Goal: Task Accomplishment & Management: Manage account settings

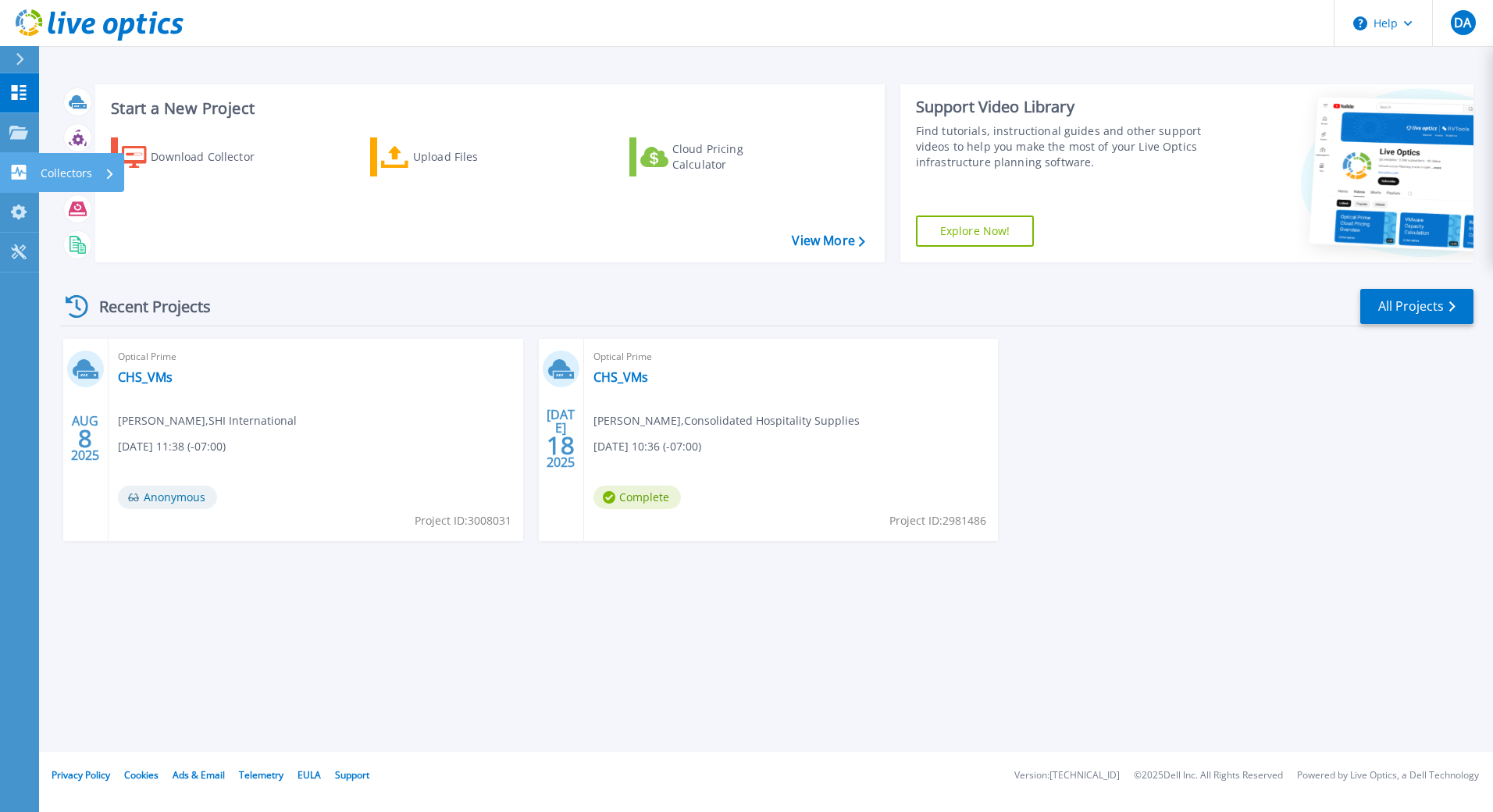
click at [21, 159] on link "Collectors Collectors" at bounding box center [20, 173] width 39 height 39
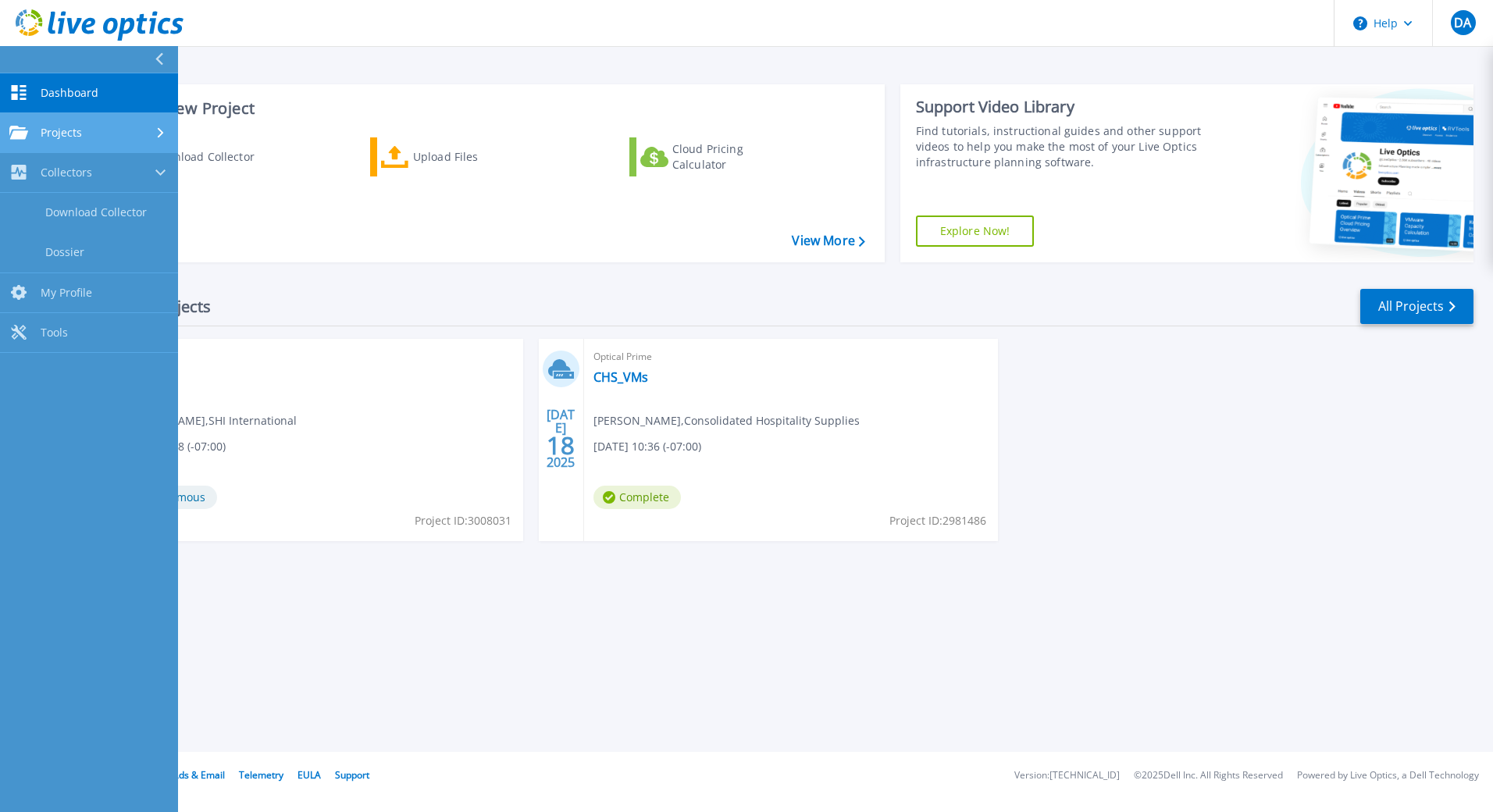
click at [52, 135] on span "Projects" at bounding box center [61, 133] width 41 height 14
click at [333, 278] on div "Recent Projects All Projects AUG 8 2025 Optical Prime CHS_VMs David Ali , SHI I…" at bounding box center [767, 430] width 1414 height 310
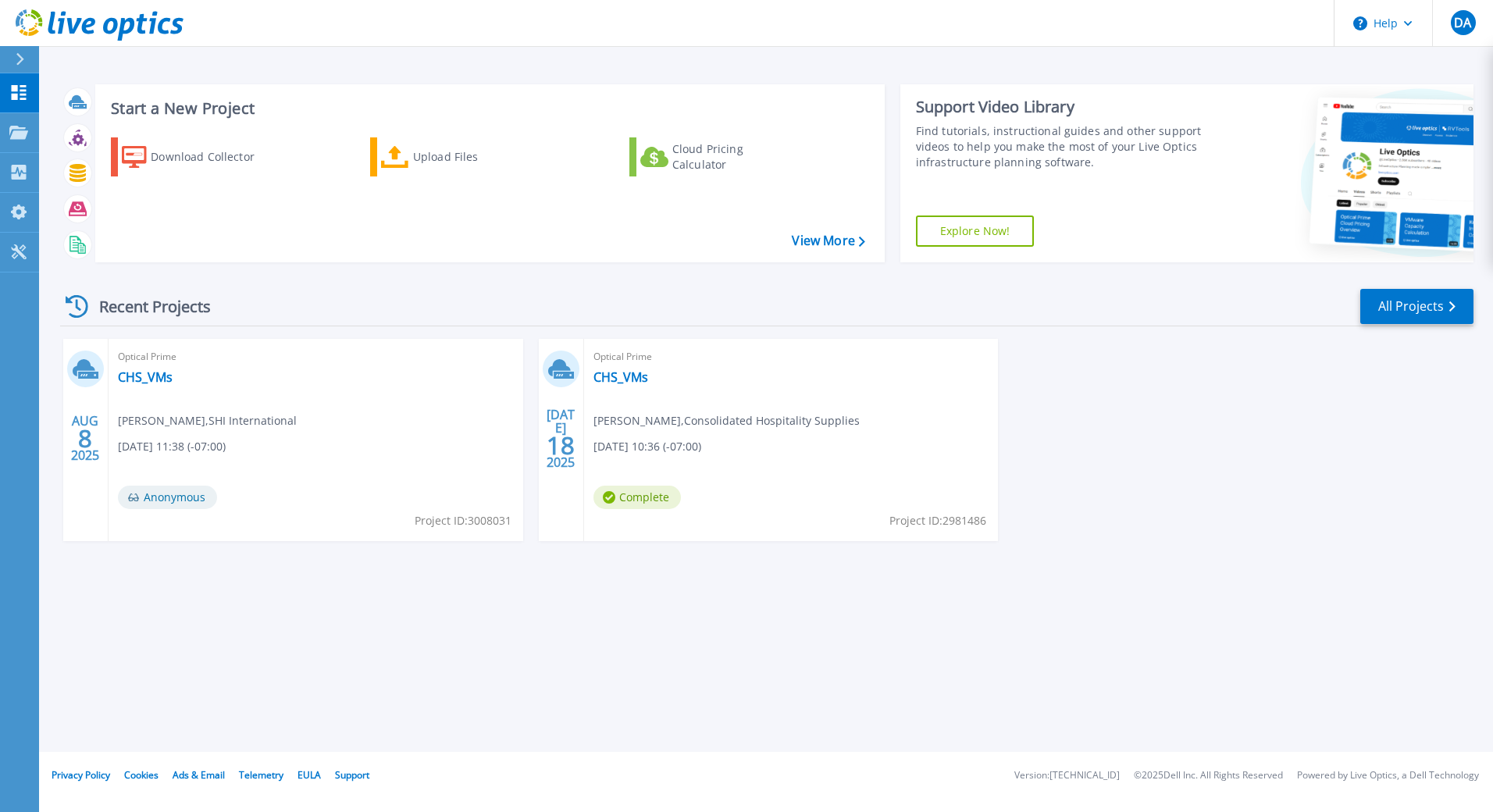
click at [24, 68] on div at bounding box center [26, 59] width 25 height 27
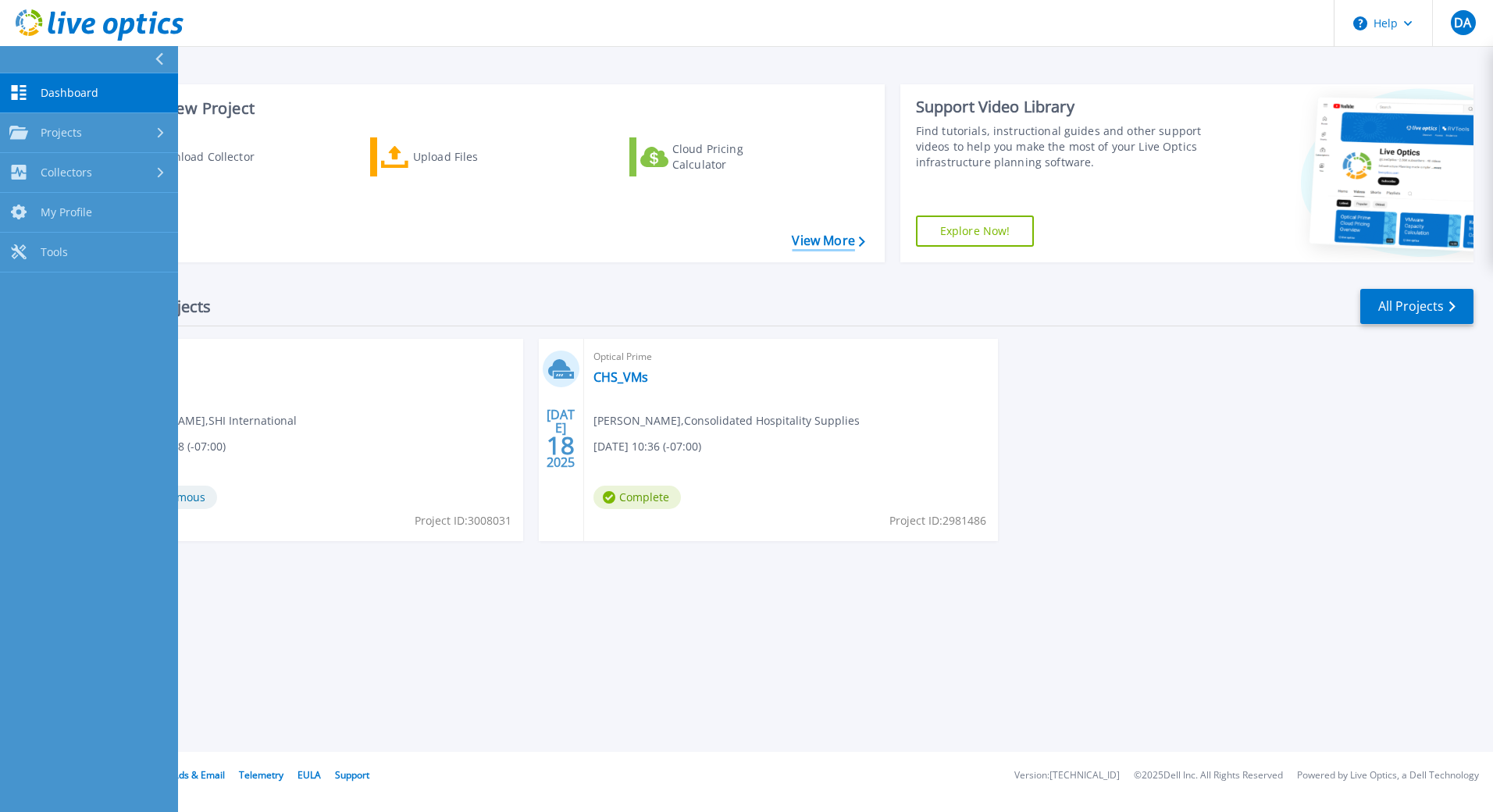
click at [804, 241] on link "View More" at bounding box center [828, 240] width 73 height 15
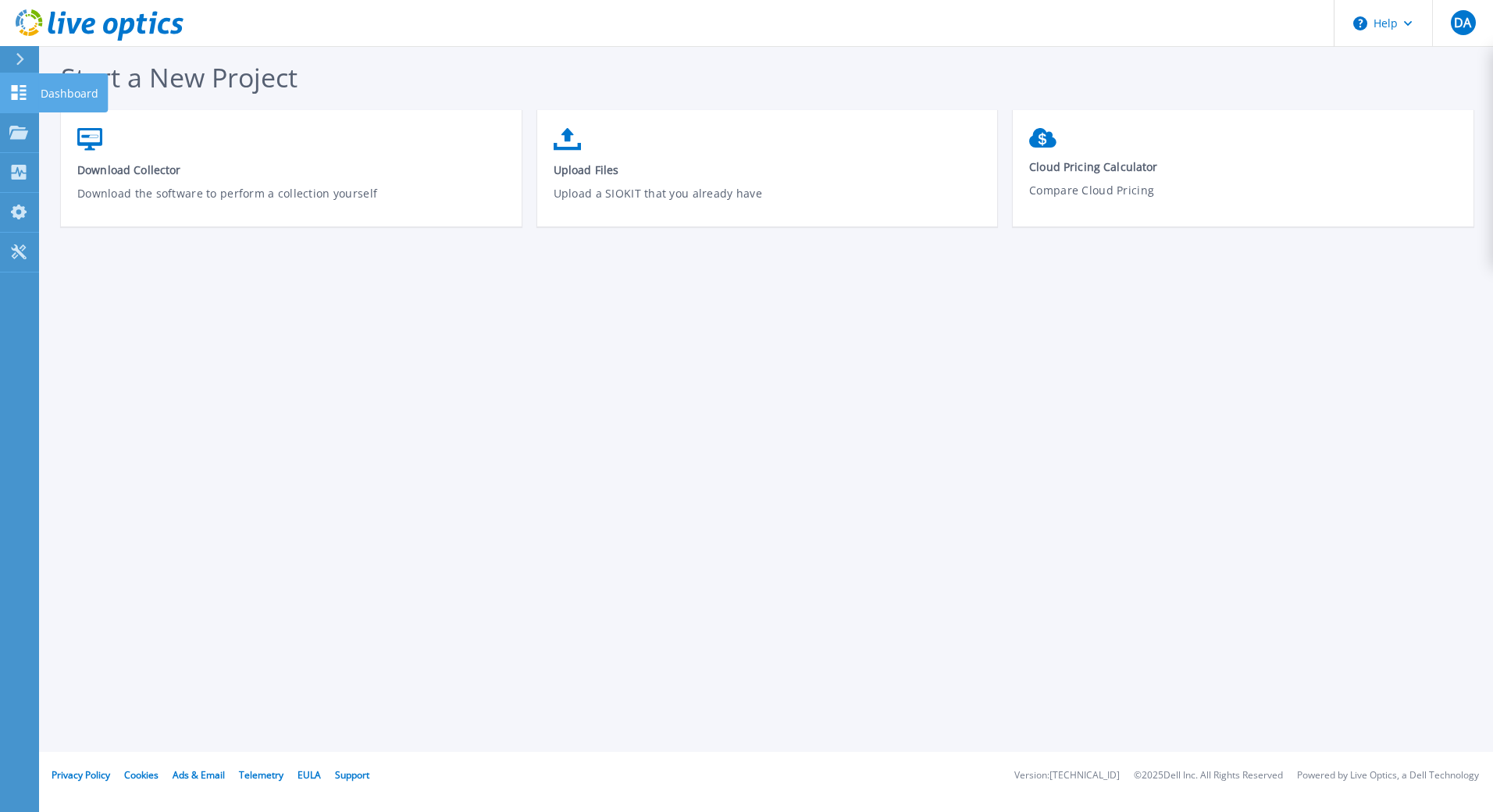
click at [27, 93] on icon at bounding box center [19, 92] width 19 height 15
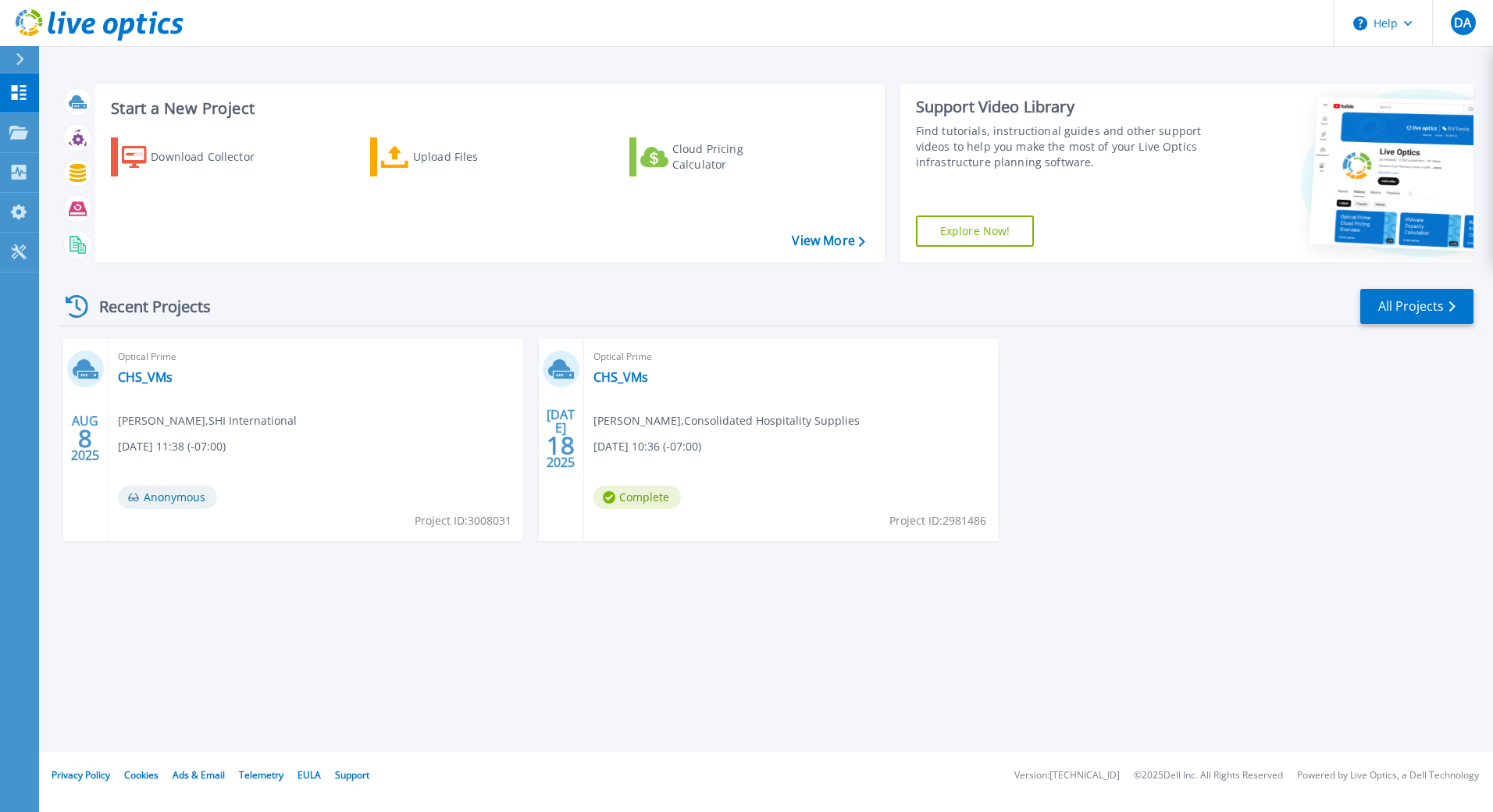
click at [10, 48] on button at bounding box center [20, 60] width 39 height 27
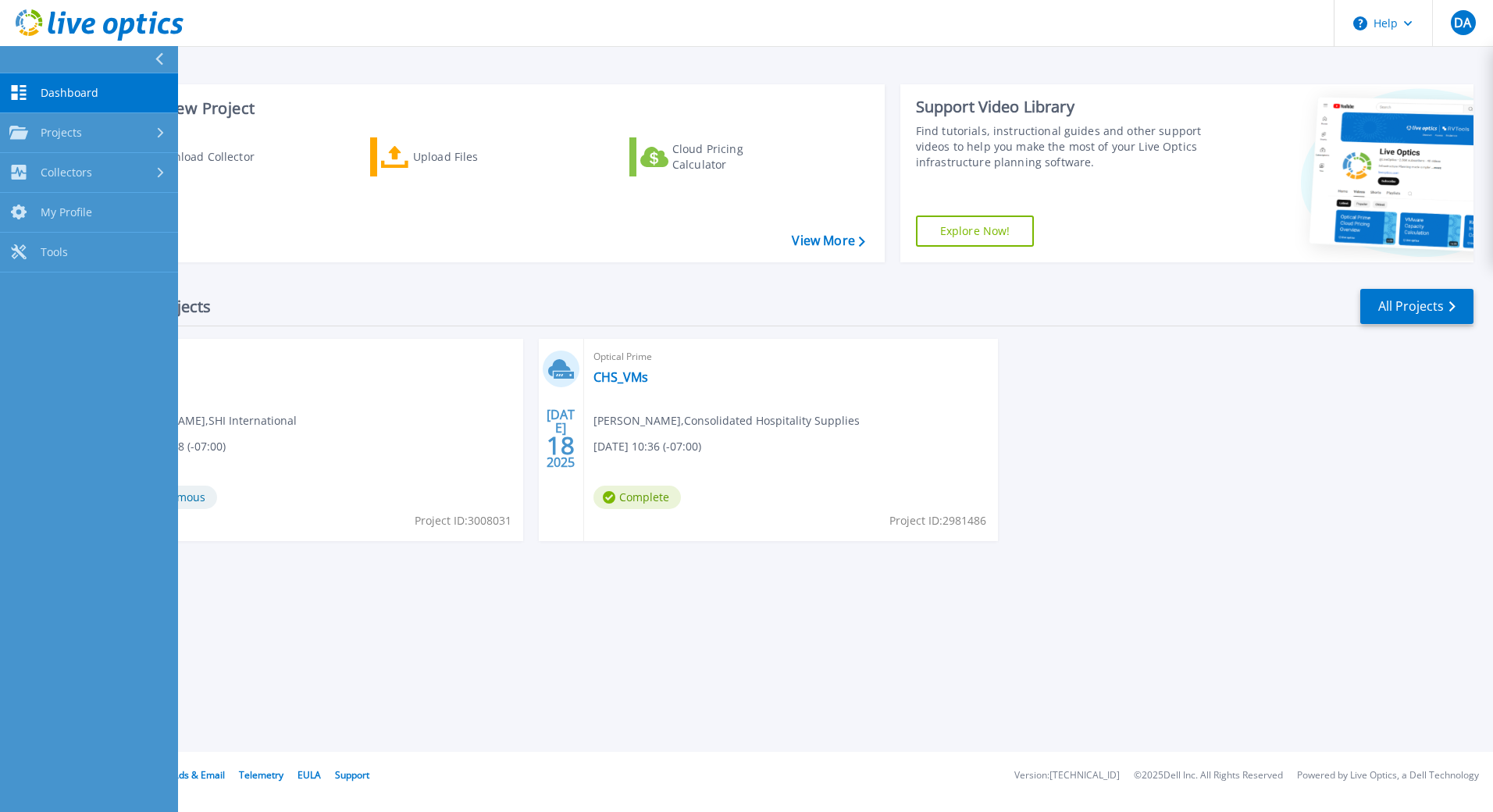
click at [629, 291] on div "Recent Projects All Projects" at bounding box center [767, 307] width 1414 height 39
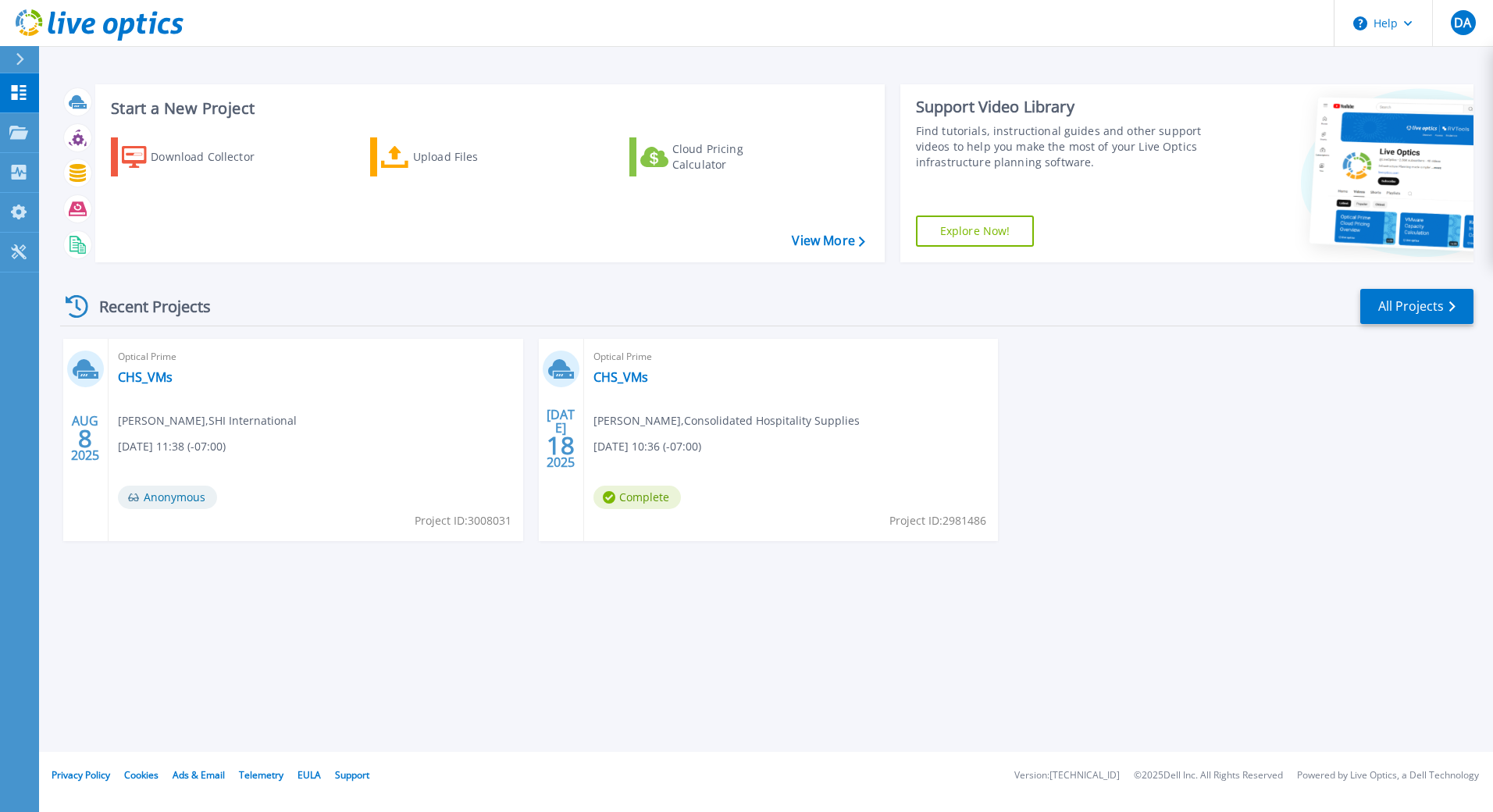
click at [758, 376] on div "Optical Prime CHS_VMs Andrew Tillman , Consolidated Hospitality Supplies 07/18/…" at bounding box center [792, 440] width 415 height 202
click at [144, 376] on link "CHS_VMs" at bounding box center [146, 377] width 55 height 15
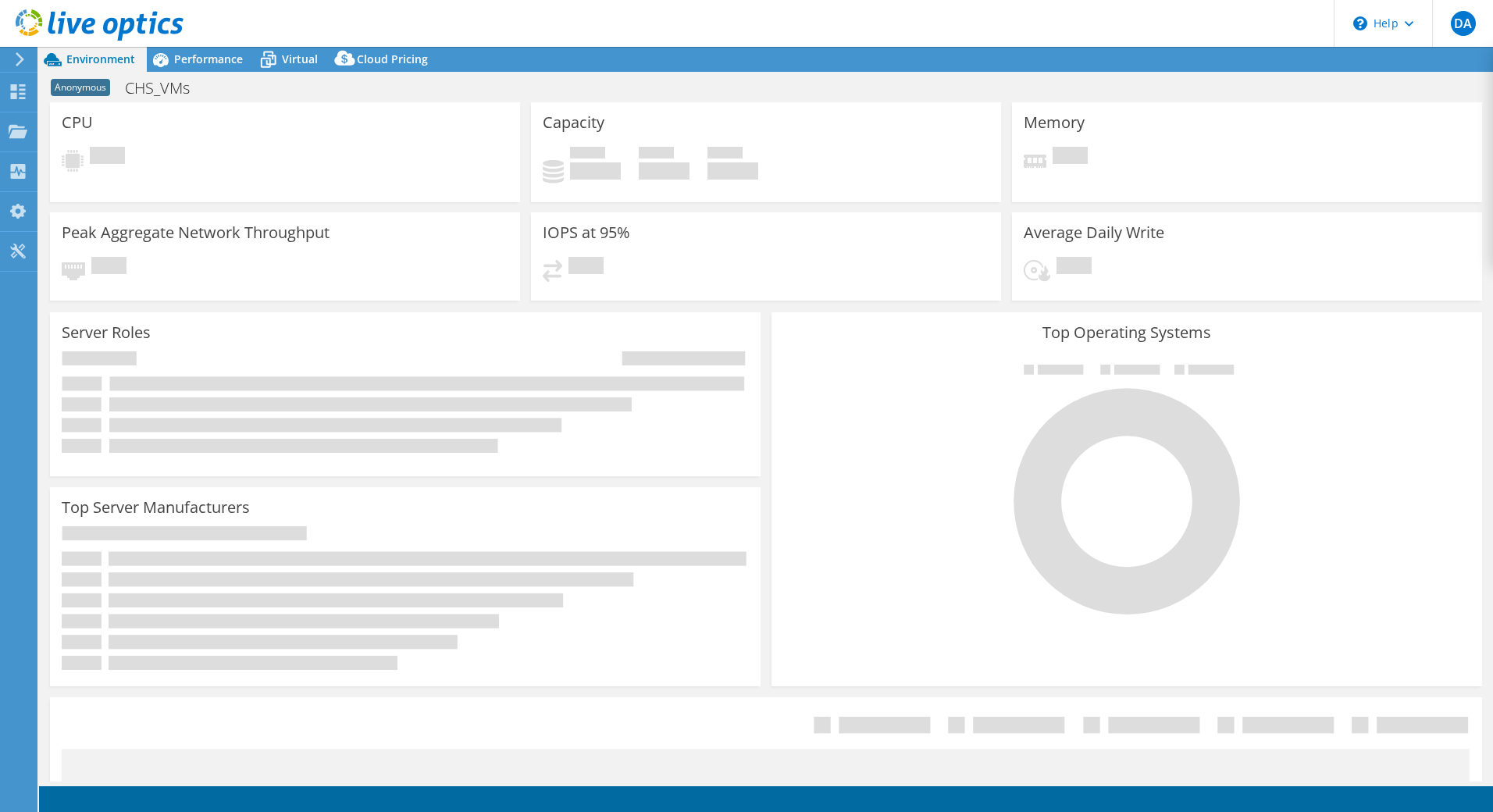
select select "USEast"
select select "USD"
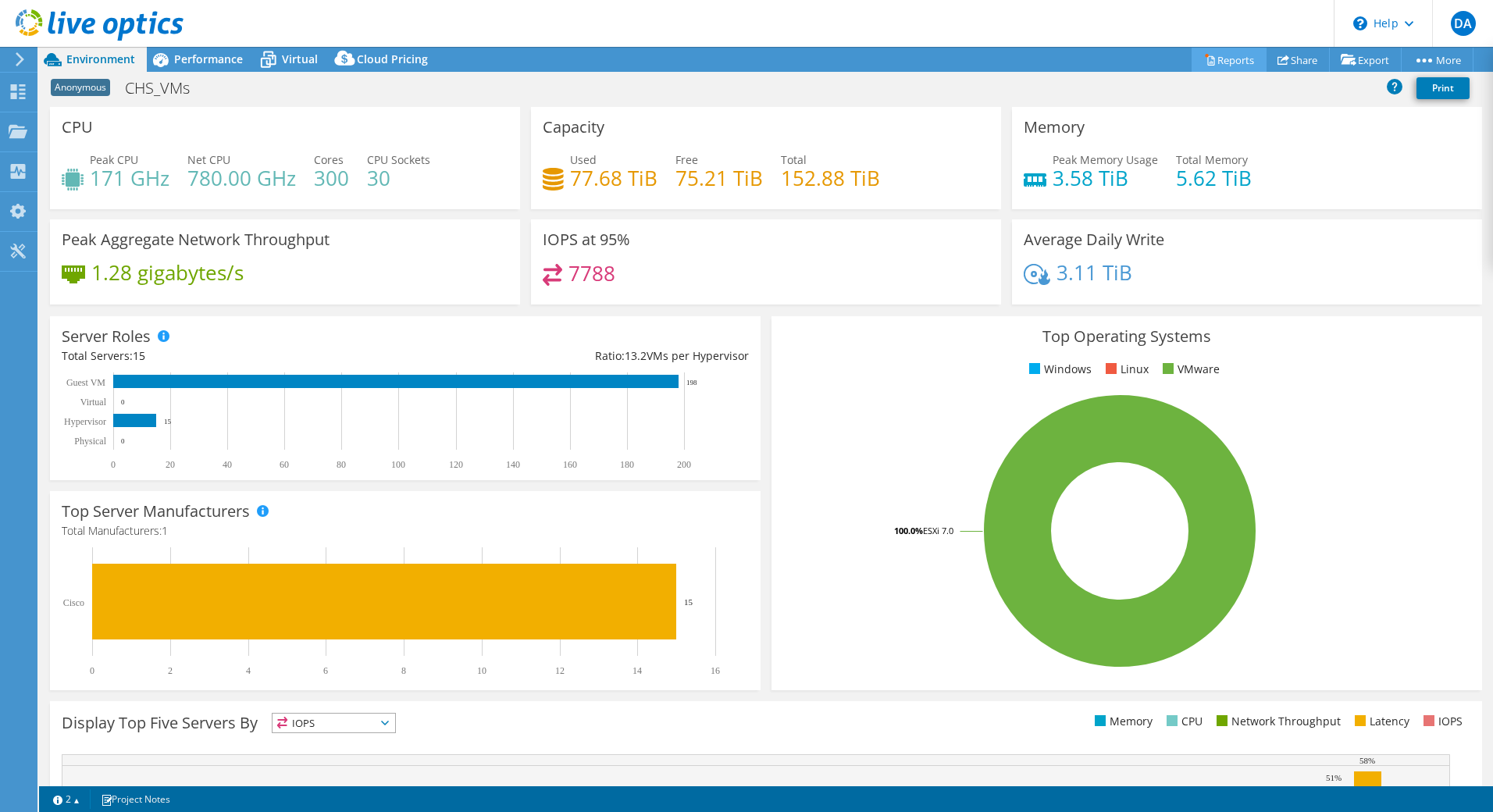
click at [1226, 59] on link "Reports" at bounding box center [1229, 60] width 75 height 24
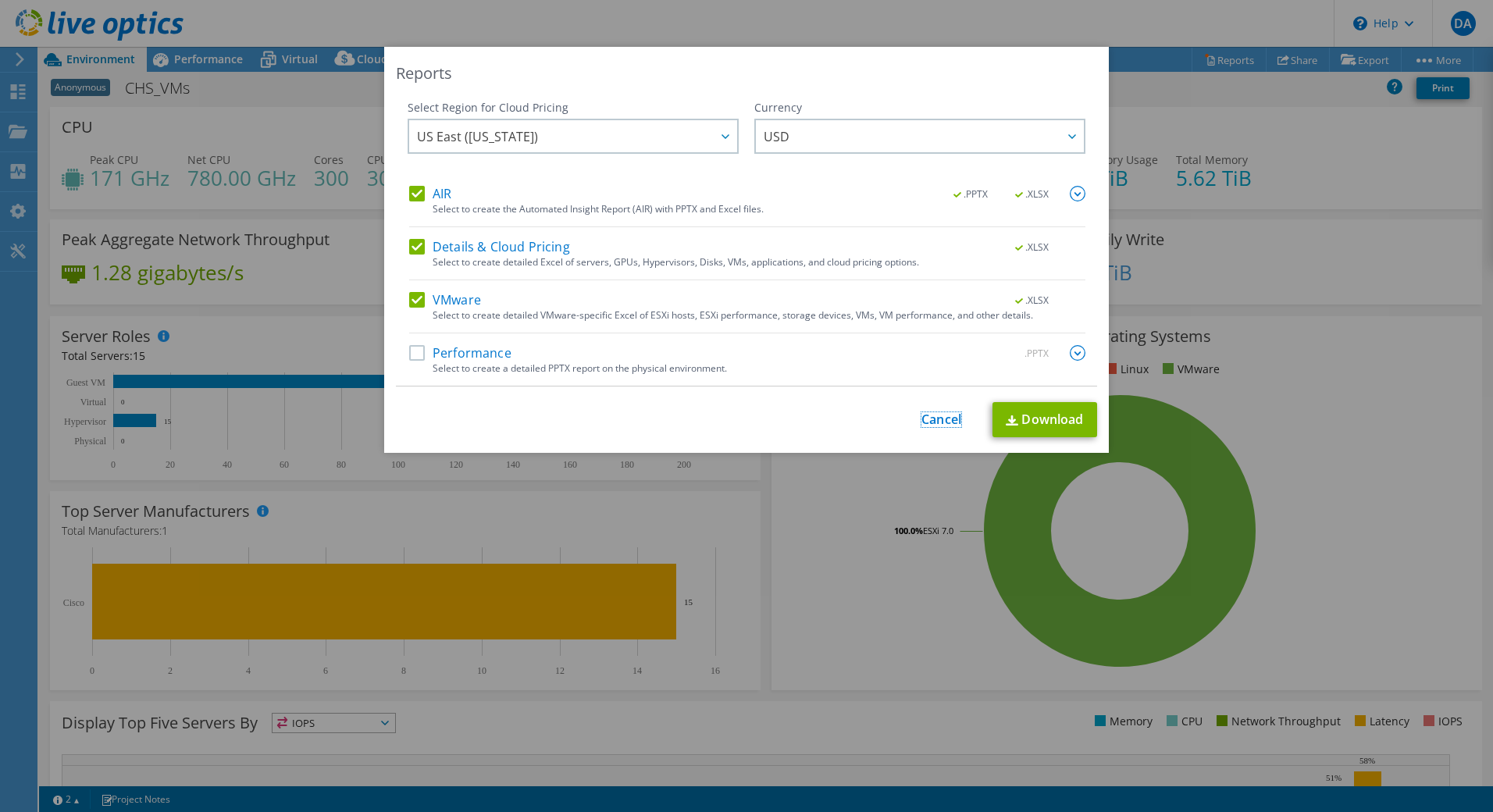
click at [925, 422] on link "Cancel" at bounding box center [942, 419] width 39 height 15
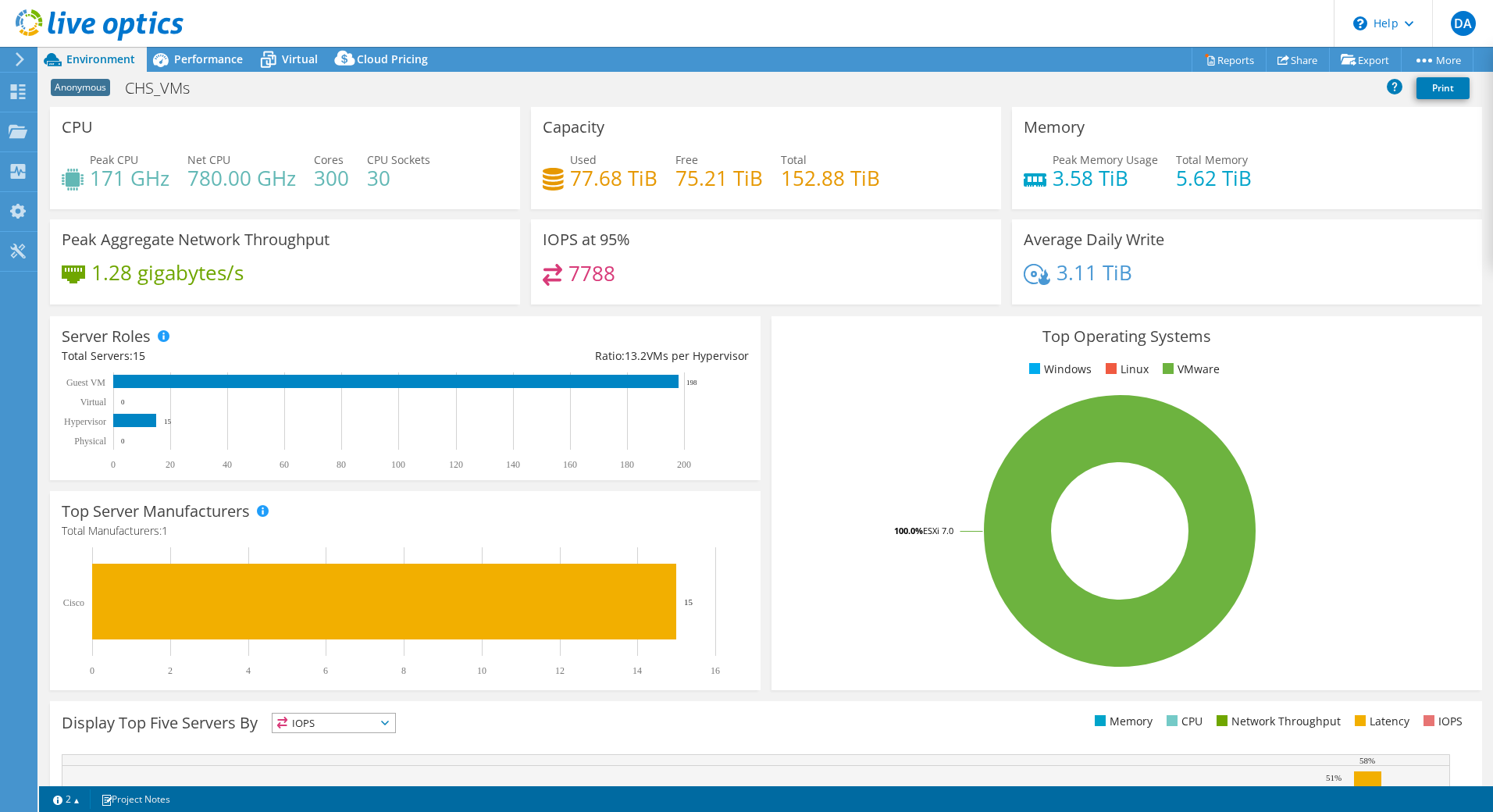
click at [161, 19] on icon at bounding box center [99, 25] width 168 height 32
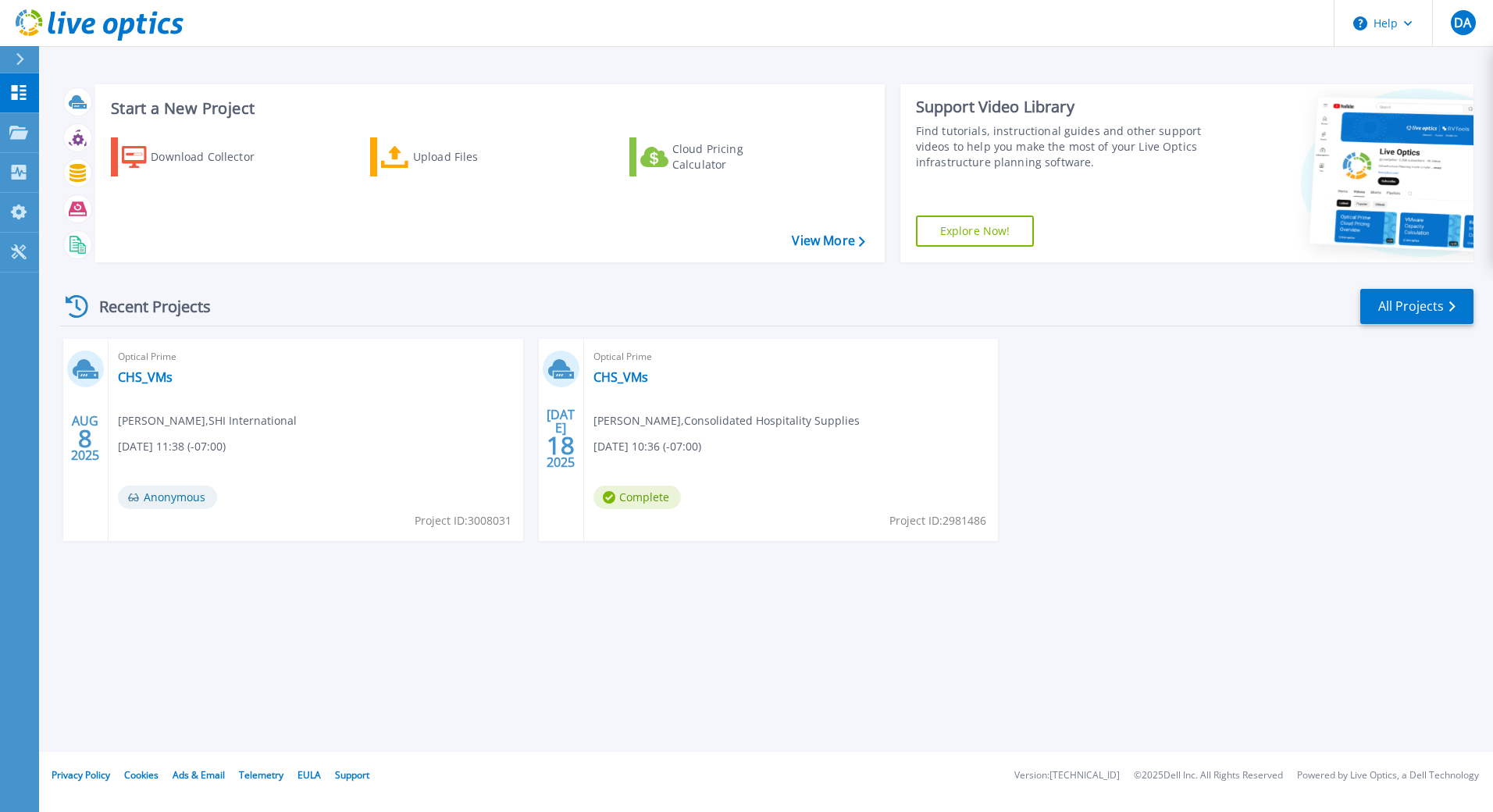
click at [23, 60] on icon at bounding box center [20, 59] width 9 height 13
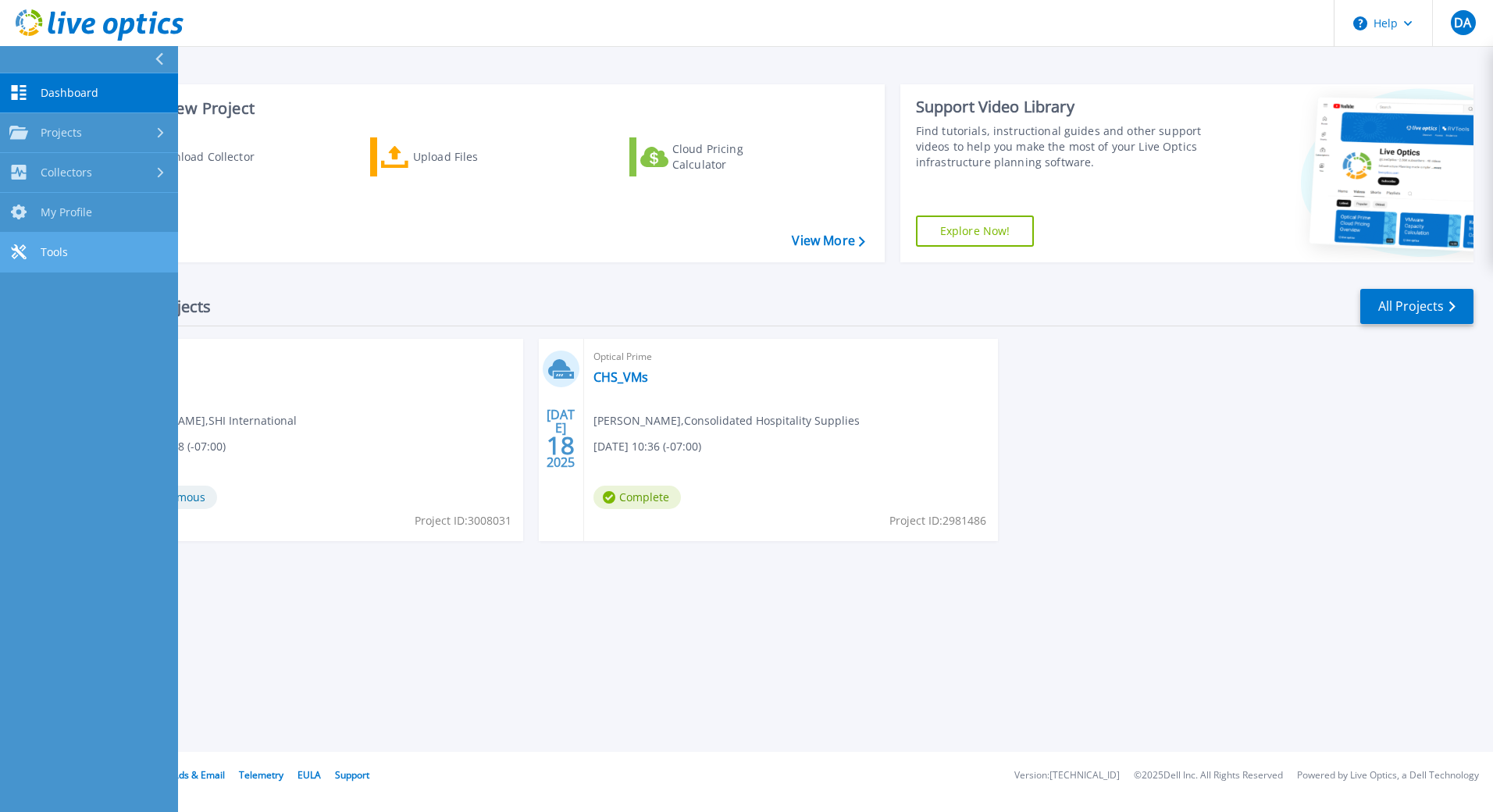
click at [50, 247] on span "Tools" at bounding box center [54, 252] width 27 height 14
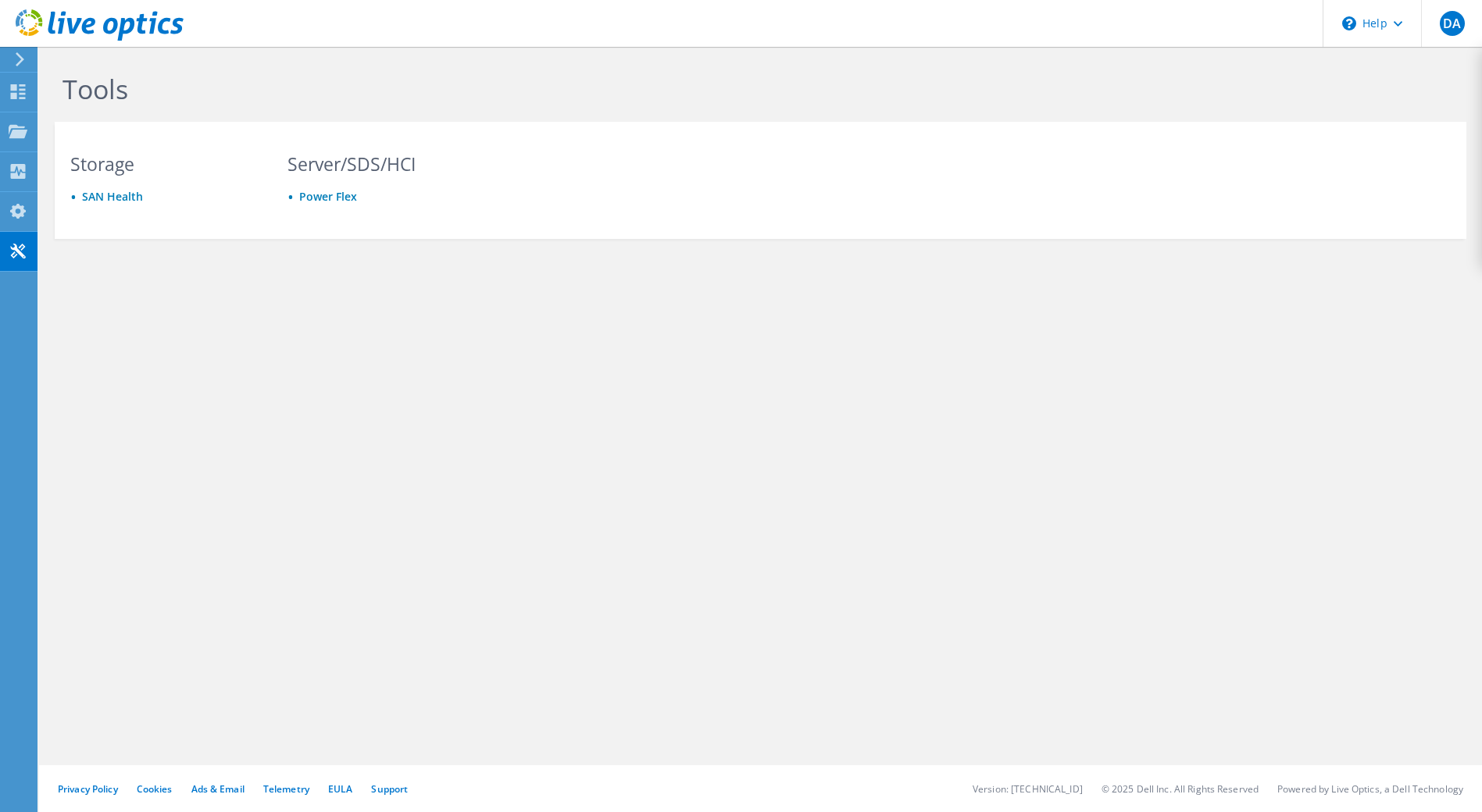
click at [21, 49] on div at bounding box center [92, 26] width 184 height 52
click at [20, 56] on use at bounding box center [20, 59] width 9 height 14
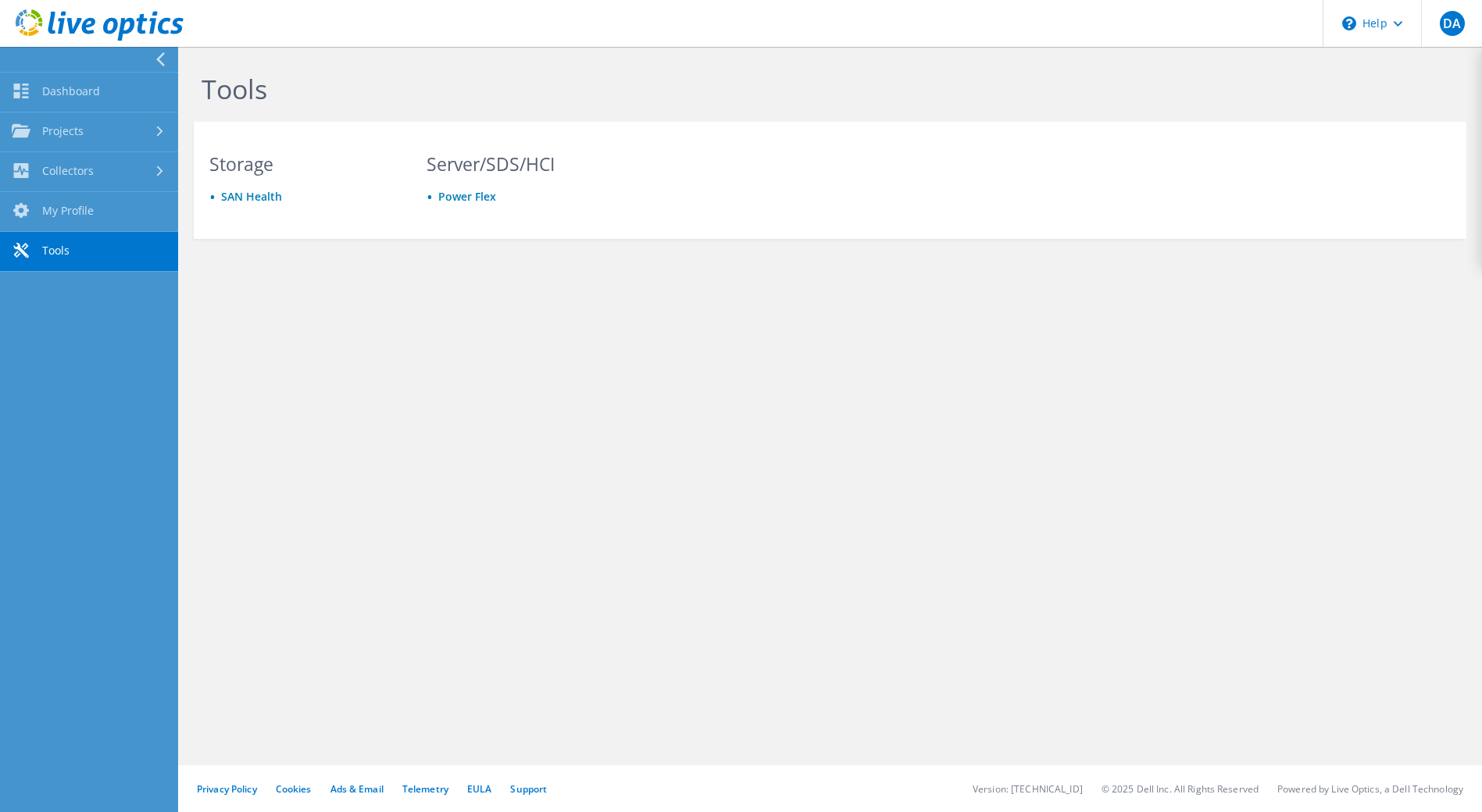
click at [62, 26] on use at bounding box center [99, 25] width 168 height 31
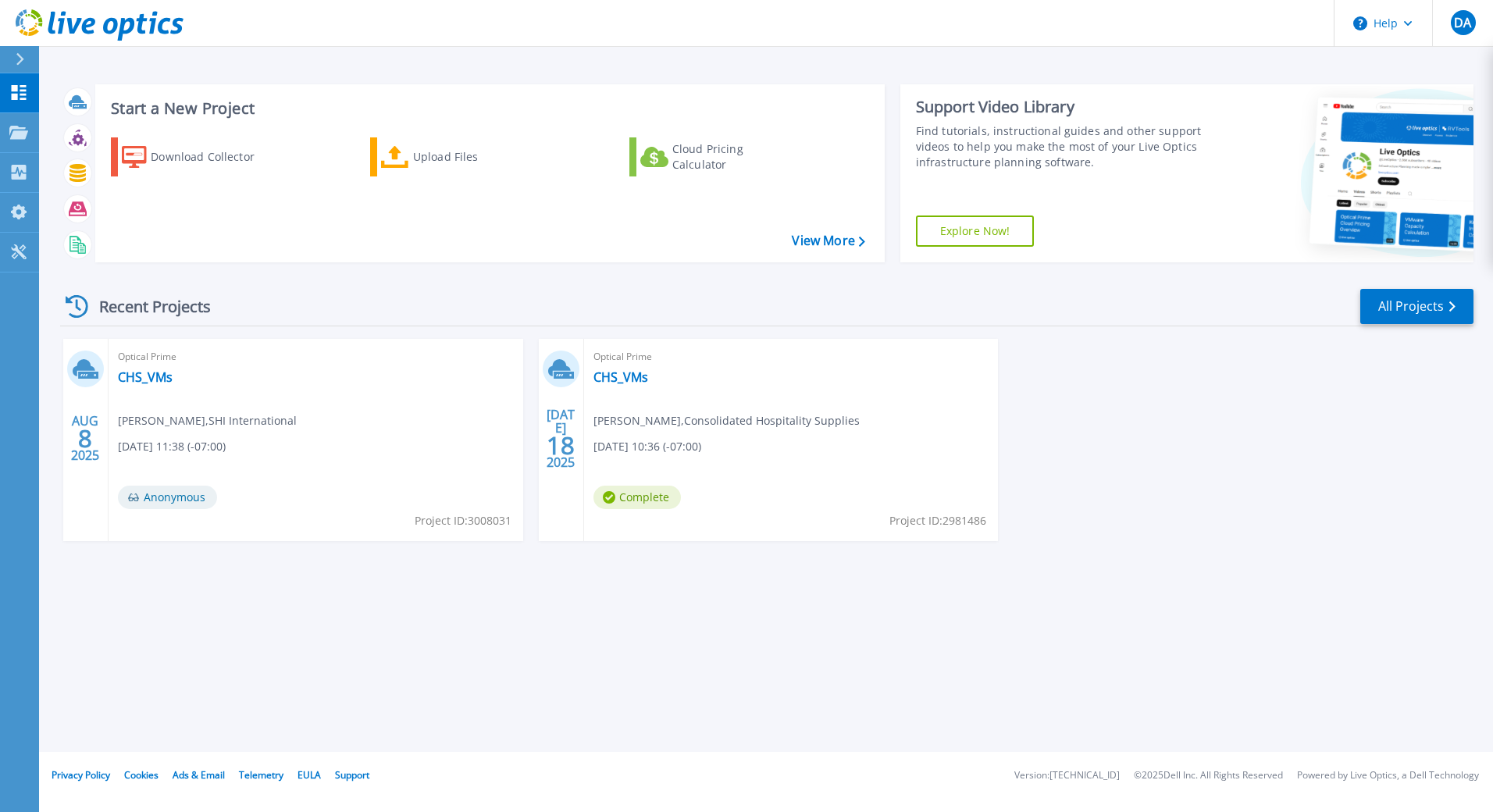
click at [24, 51] on div at bounding box center [26, 59] width 25 height 27
click at [111, 22] on icon at bounding box center [99, 25] width 168 height 32
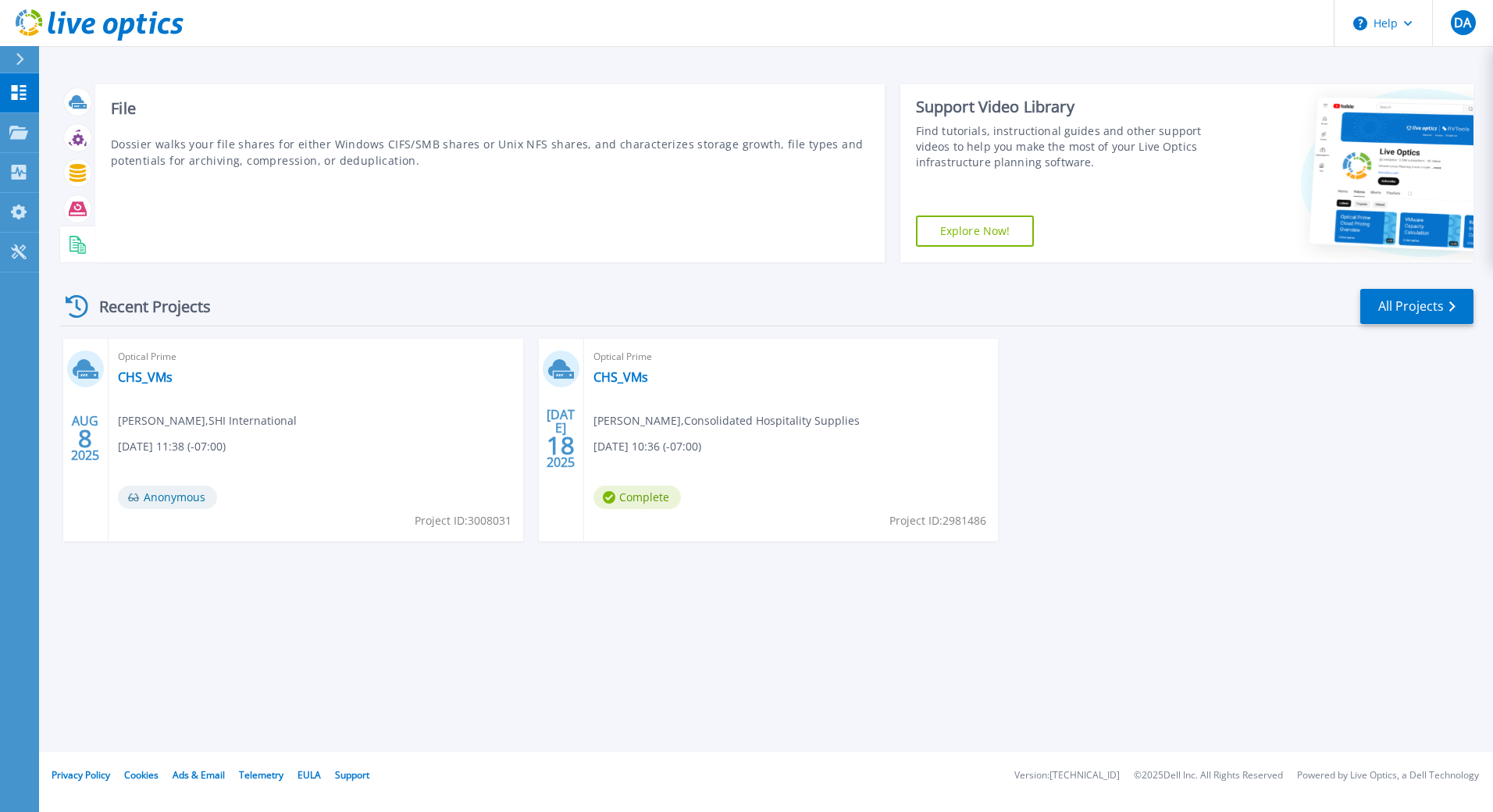
click at [83, 247] on icon at bounding box center [77, 244] width 18 height 18
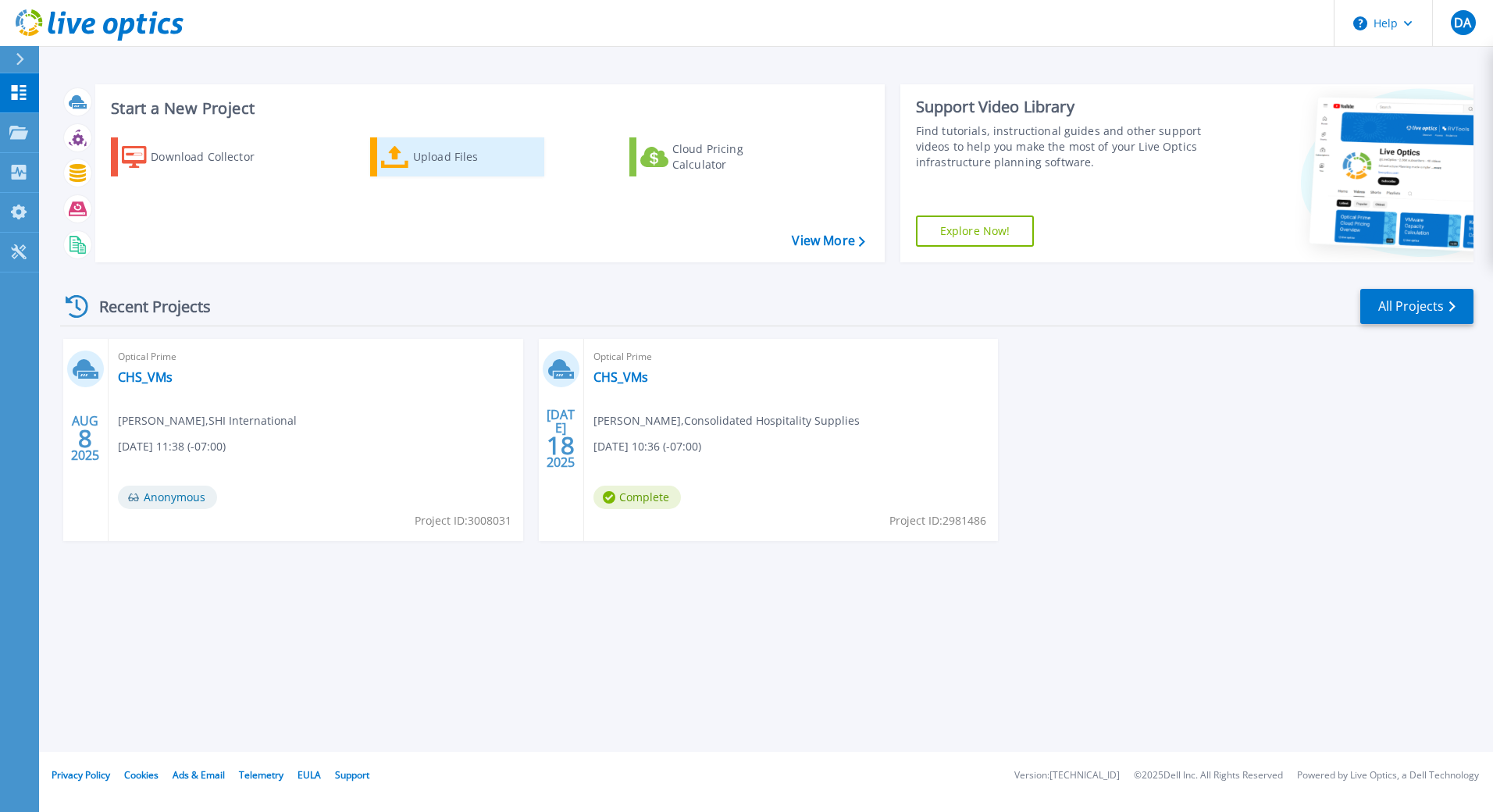
click at [483, 161] on div "Upload Files" at bounding box center [476, 157] width 125 height 31
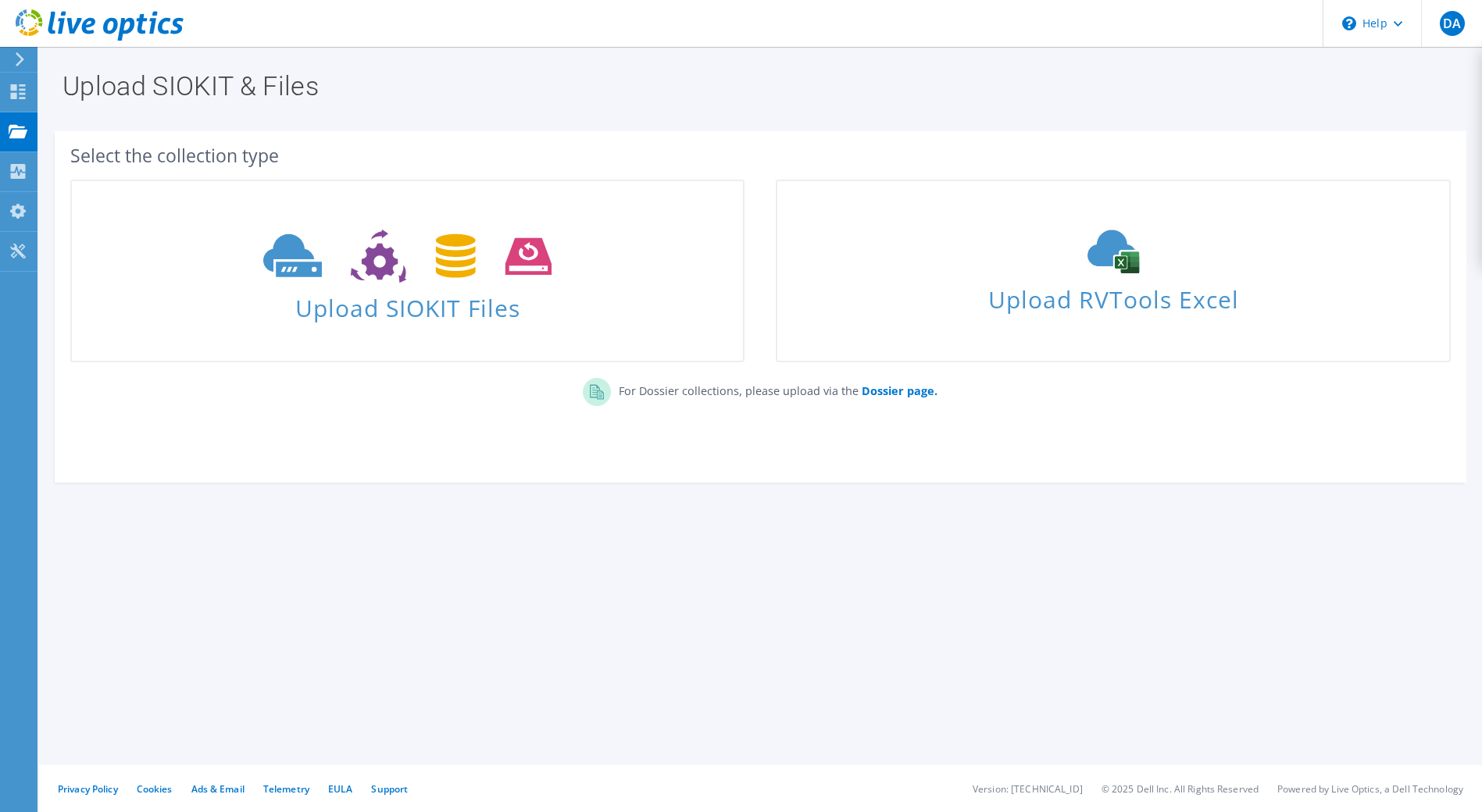
click at [29, 25] on icon at bounding box center [99, 25] width 168 height 32
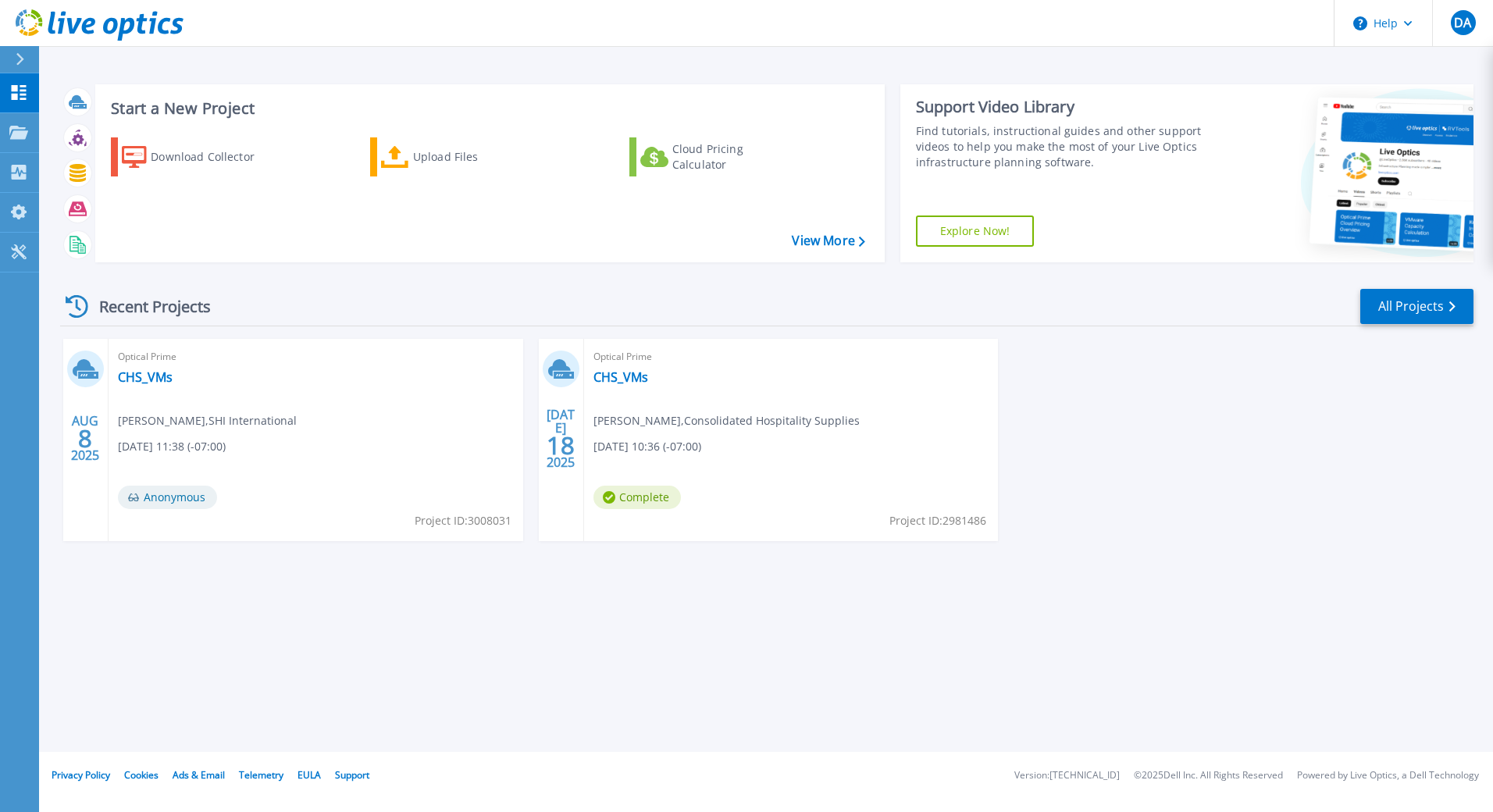
click at [75, 305] on icon at bounding box center [77, 306] width 22 height 22
click at [1461, 18] on span "DA" at bounding box center [1463, 22] width 17 height 13
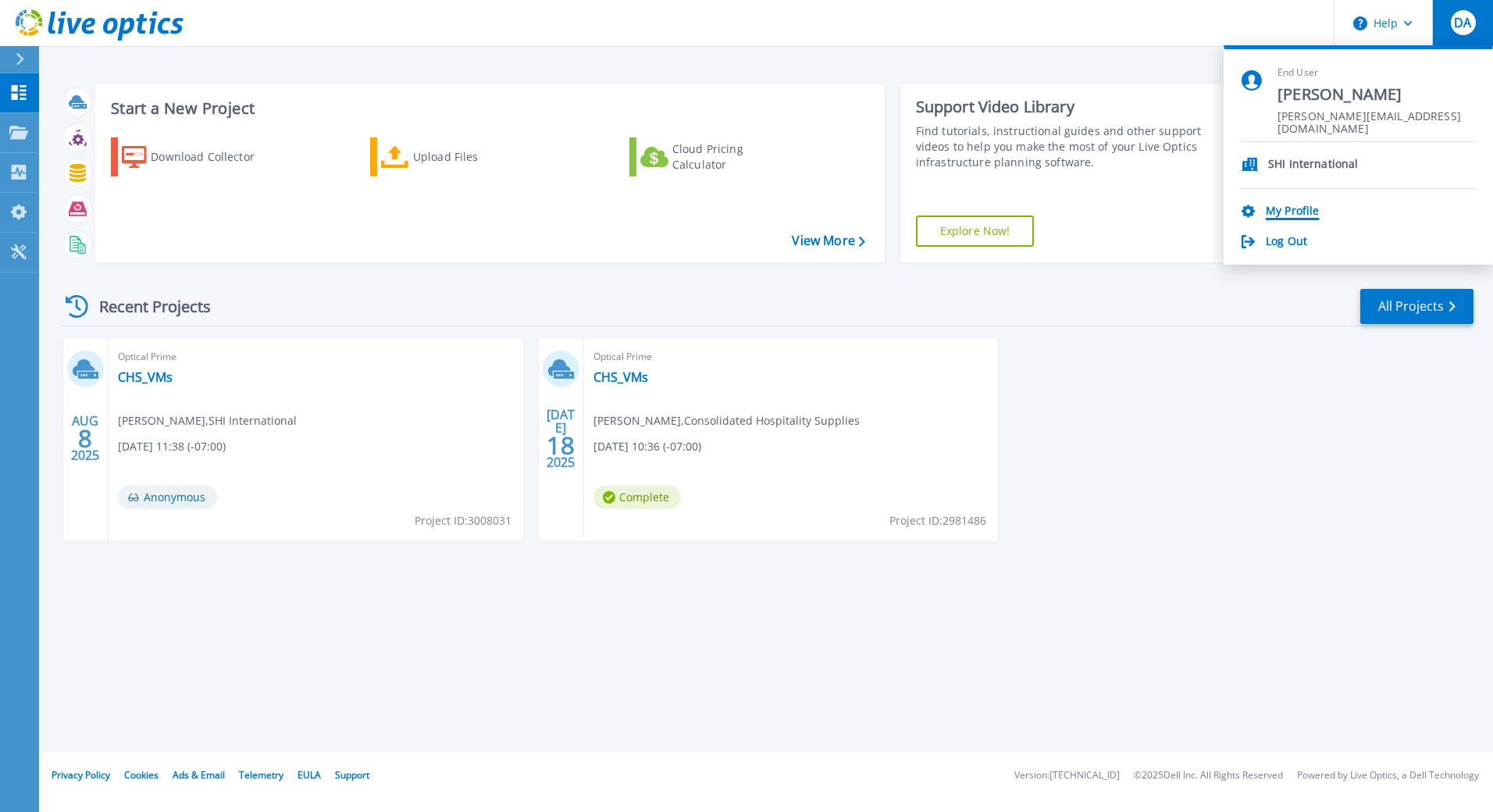
click at [1294, 214] on link "My Profile" at bounding box center [1292, 212] width 53 height 15
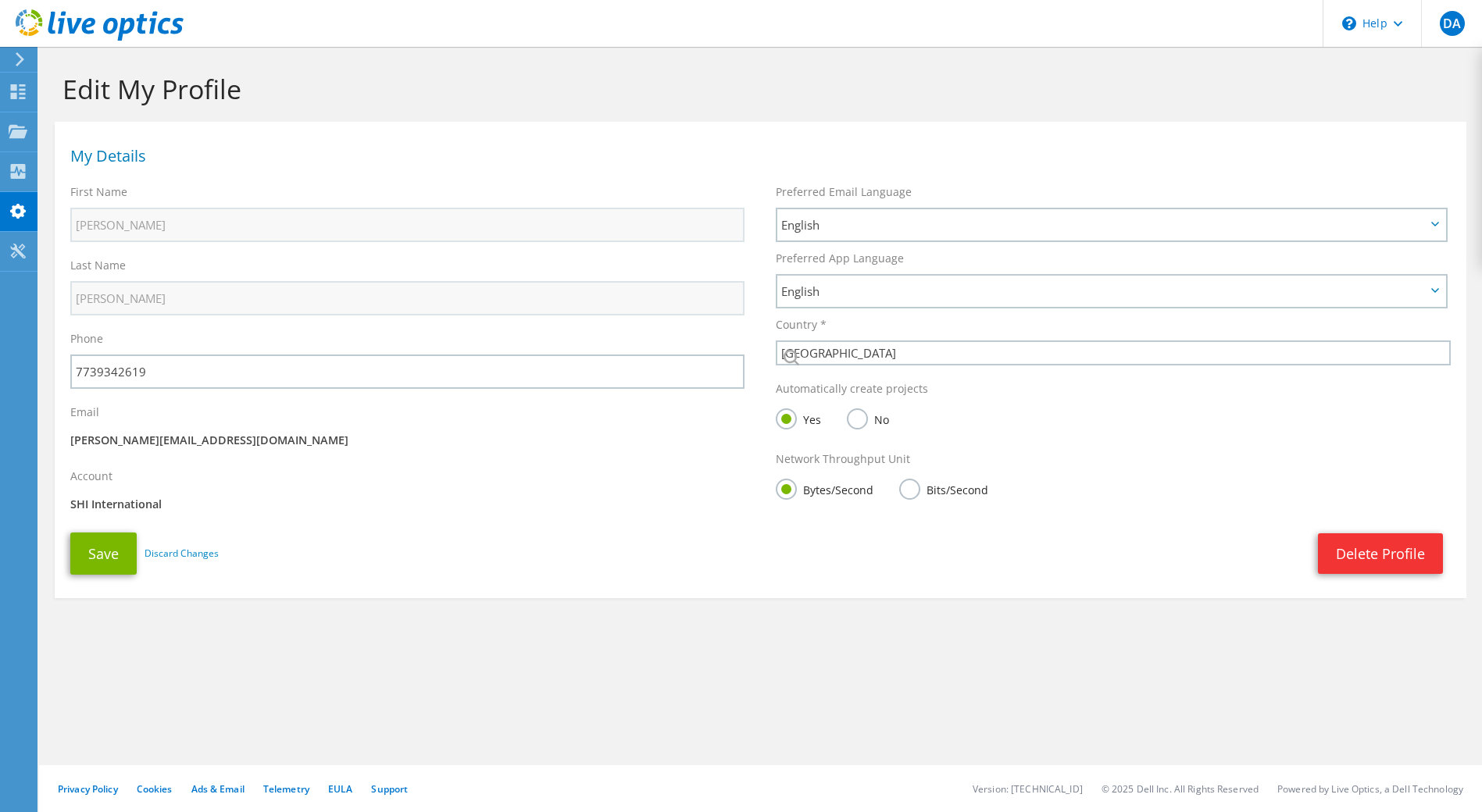
select select "224"
click at [13, 58] on div at bounding box center [17, 59] width 17 height 14
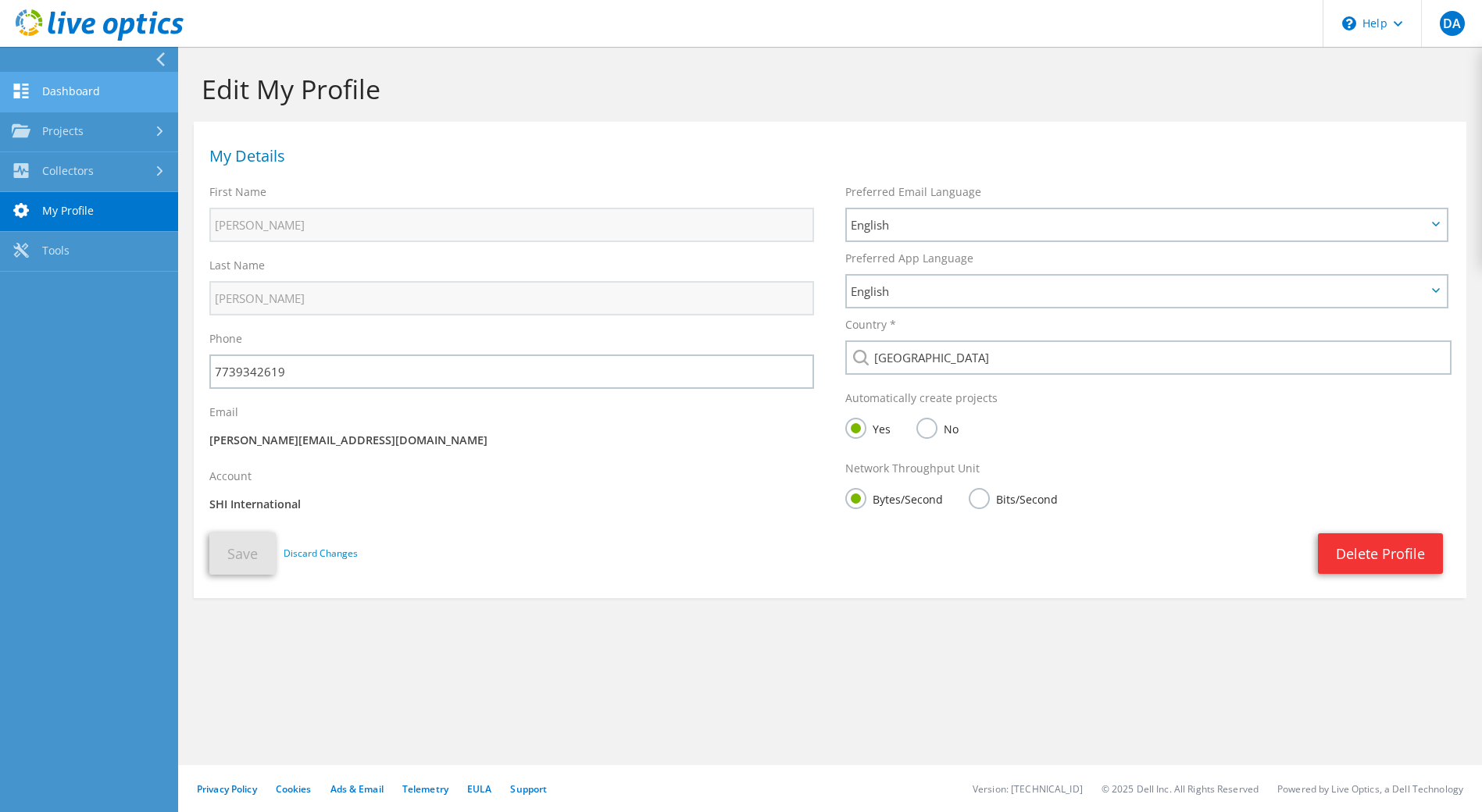
click at [30, 102] on link "Dashboard" at bounding box center [89, 93] width 178 height 39
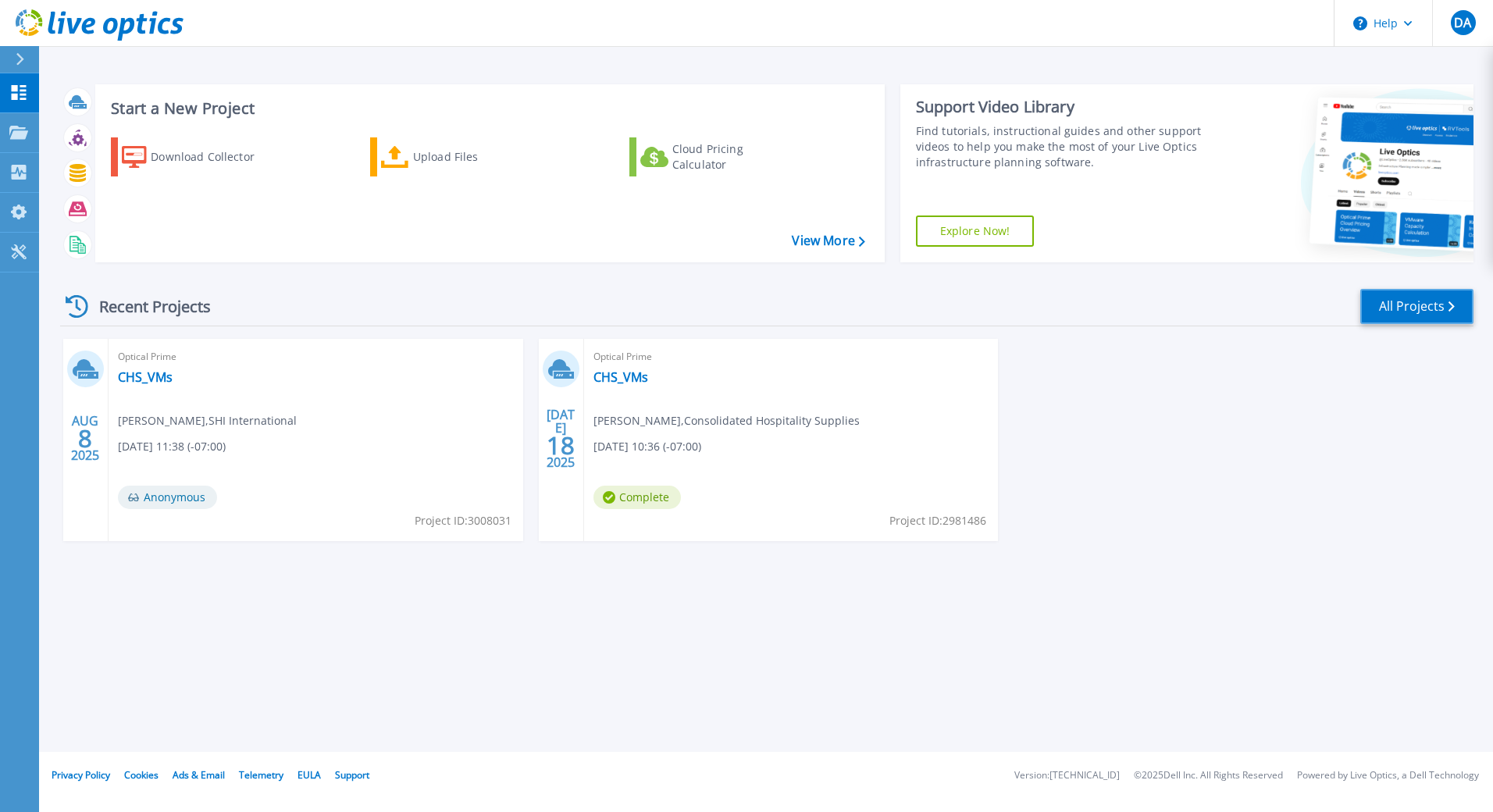
click at [1447, 306] on link "All Projects" at bounding box center [1418, 306] width 113 height 35
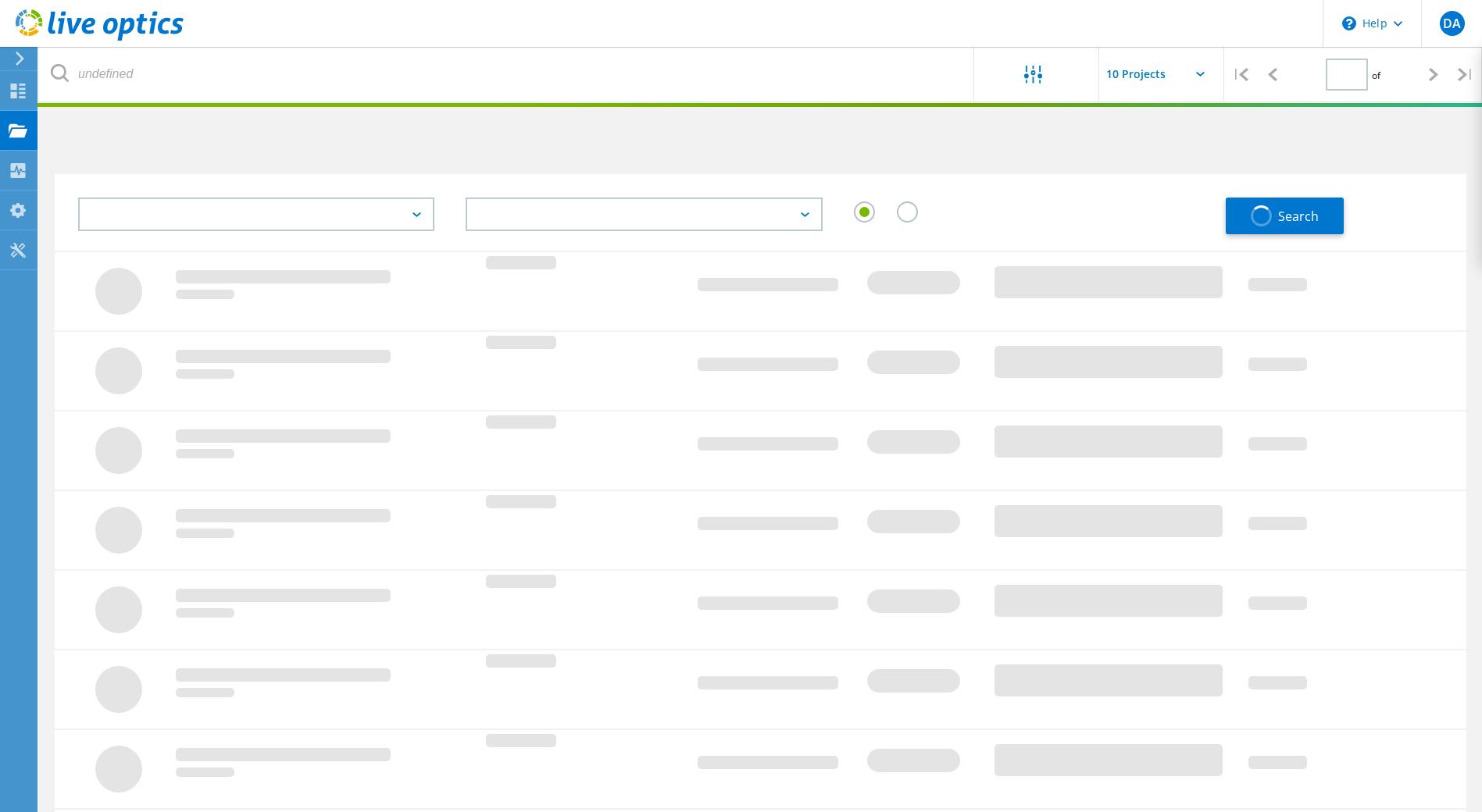
type input "1"
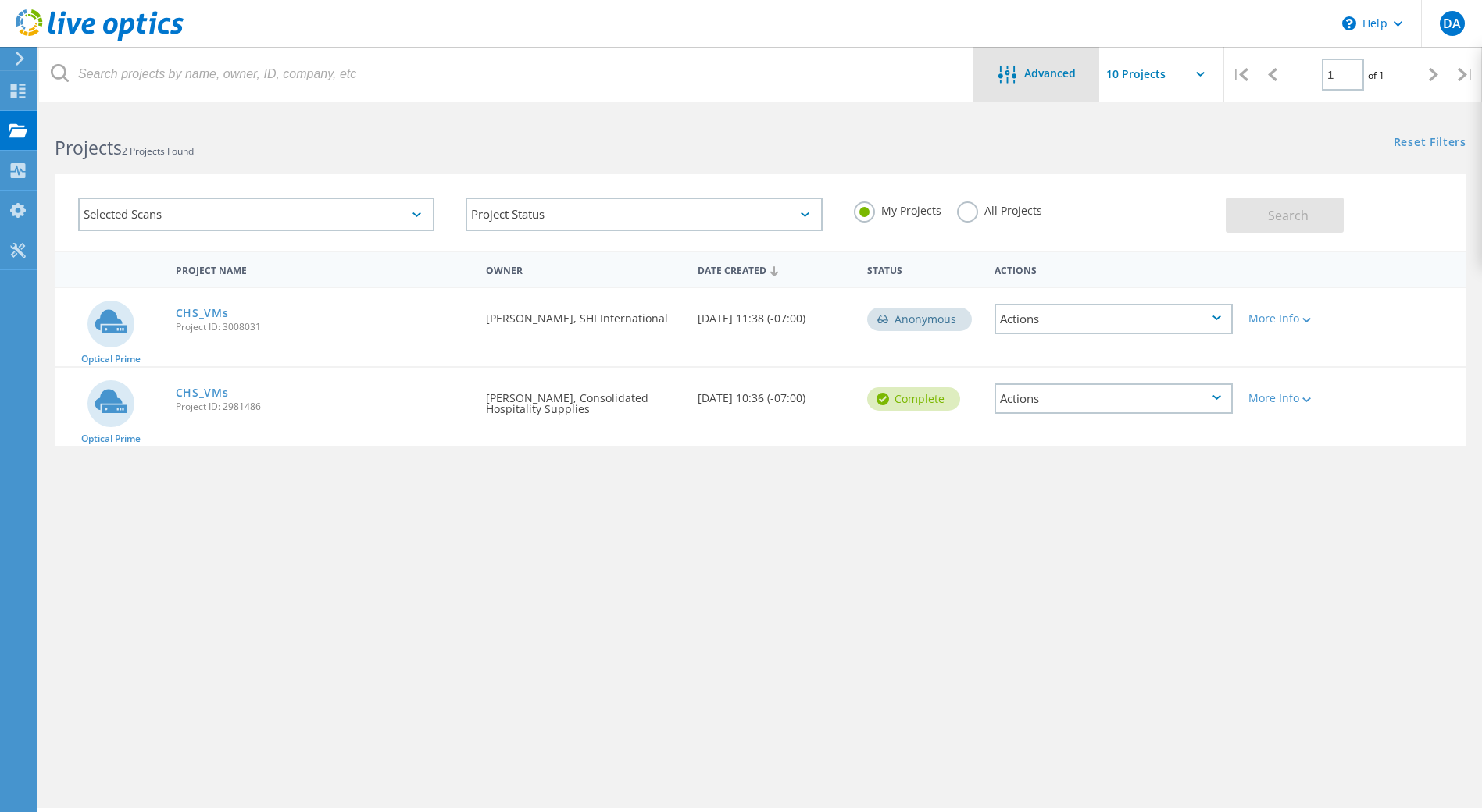
click at [1011, 77] on icon at bounding box center [1007, 75] width 18 height 18
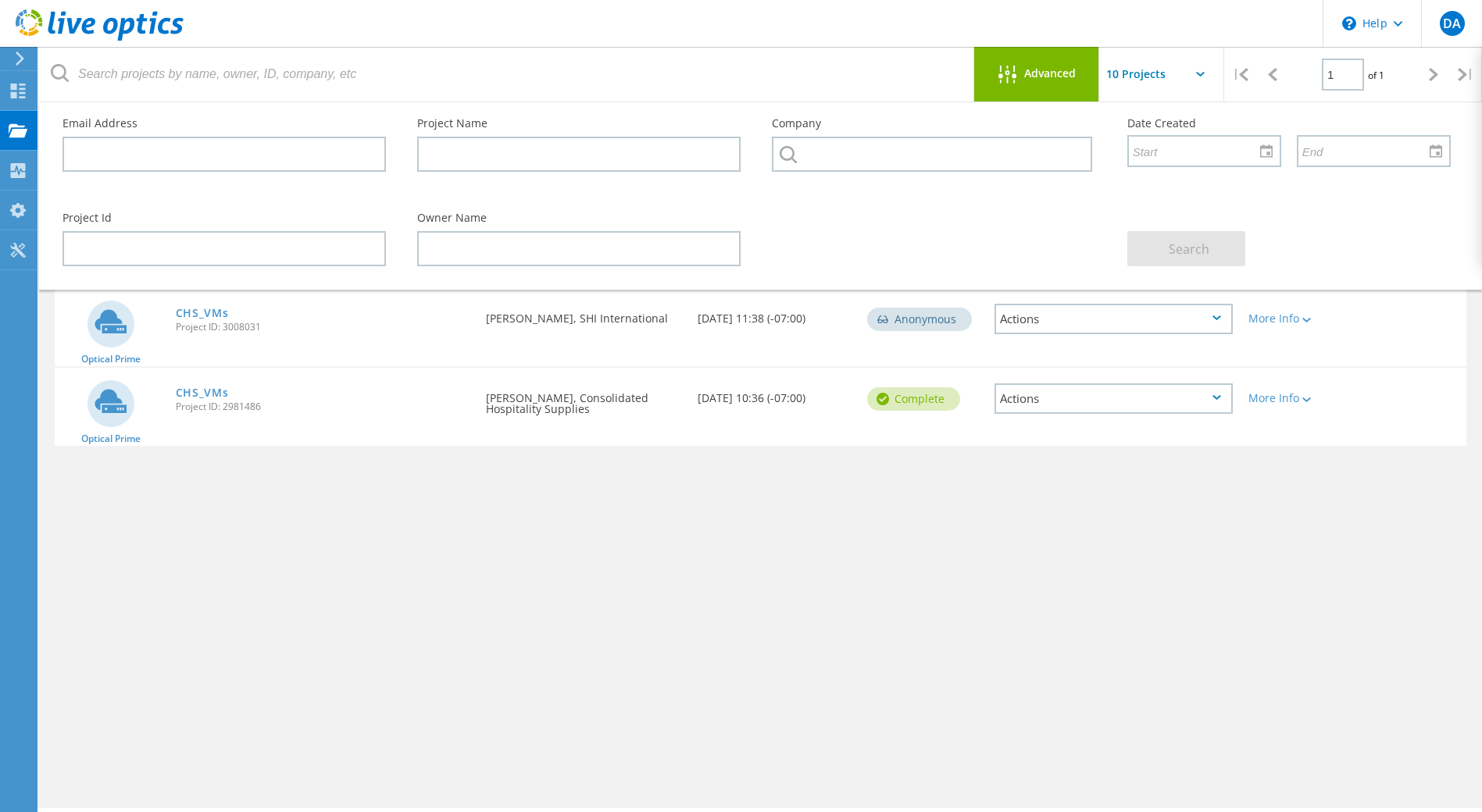
click at [1174, 68] on input "text" at bounding box center [1178, 75] width 156 height 55
click at [1068, 459] on div "Project Name Owner Date Created Status Actions Optical Prime CHS_VMs Project ID…" at bounding box center [761, 454] width 1412 height 406
click at [948, 492] on div "Project Name Owner Date Created Status Actions Optical Prime CHS_VMs Project ID…" at bounding box center [761, 454] width 1412 height 406
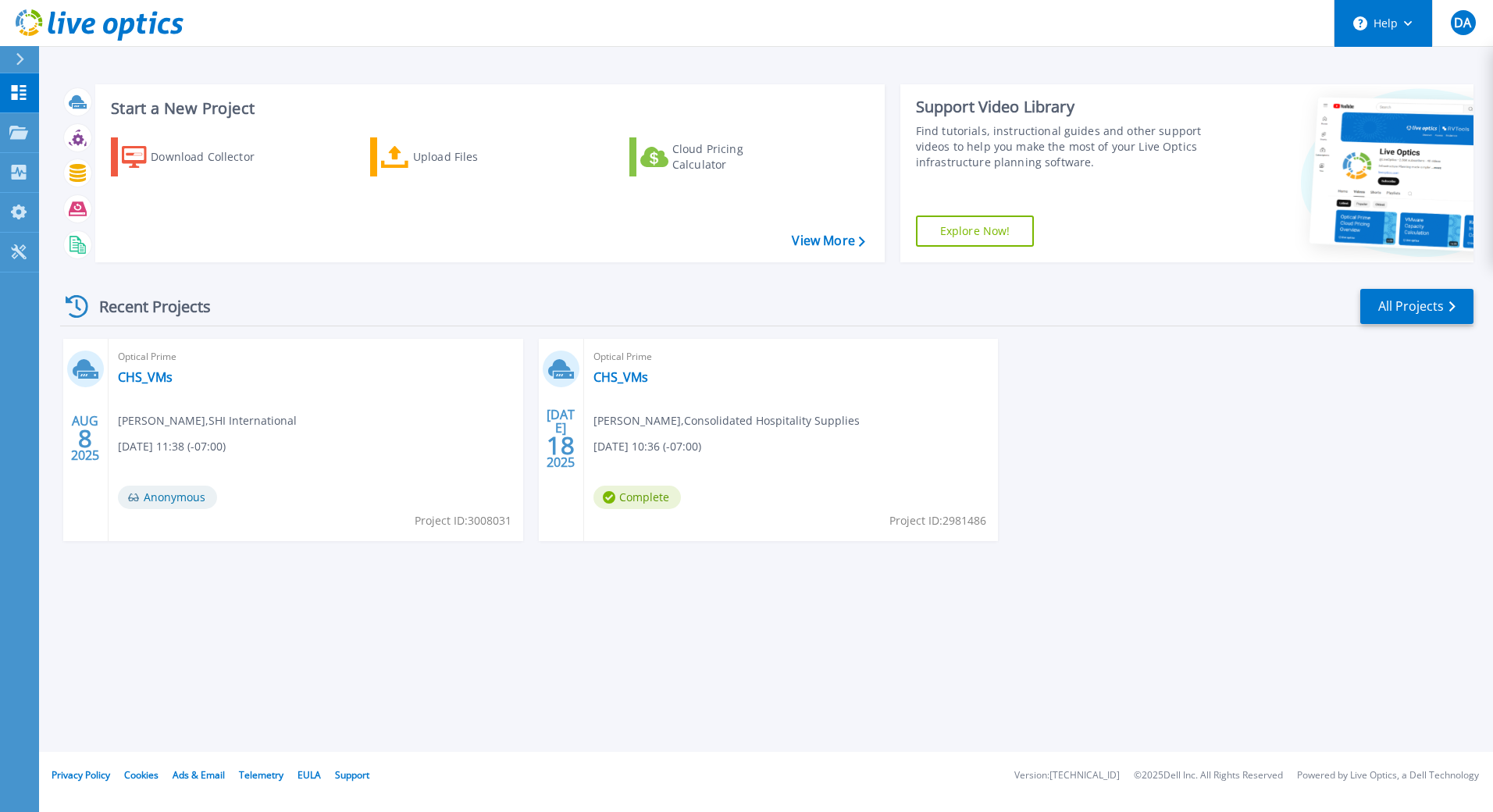
click at [1398, 24] on button "Help" at bounding box center [1384, 23] width 98 height 47
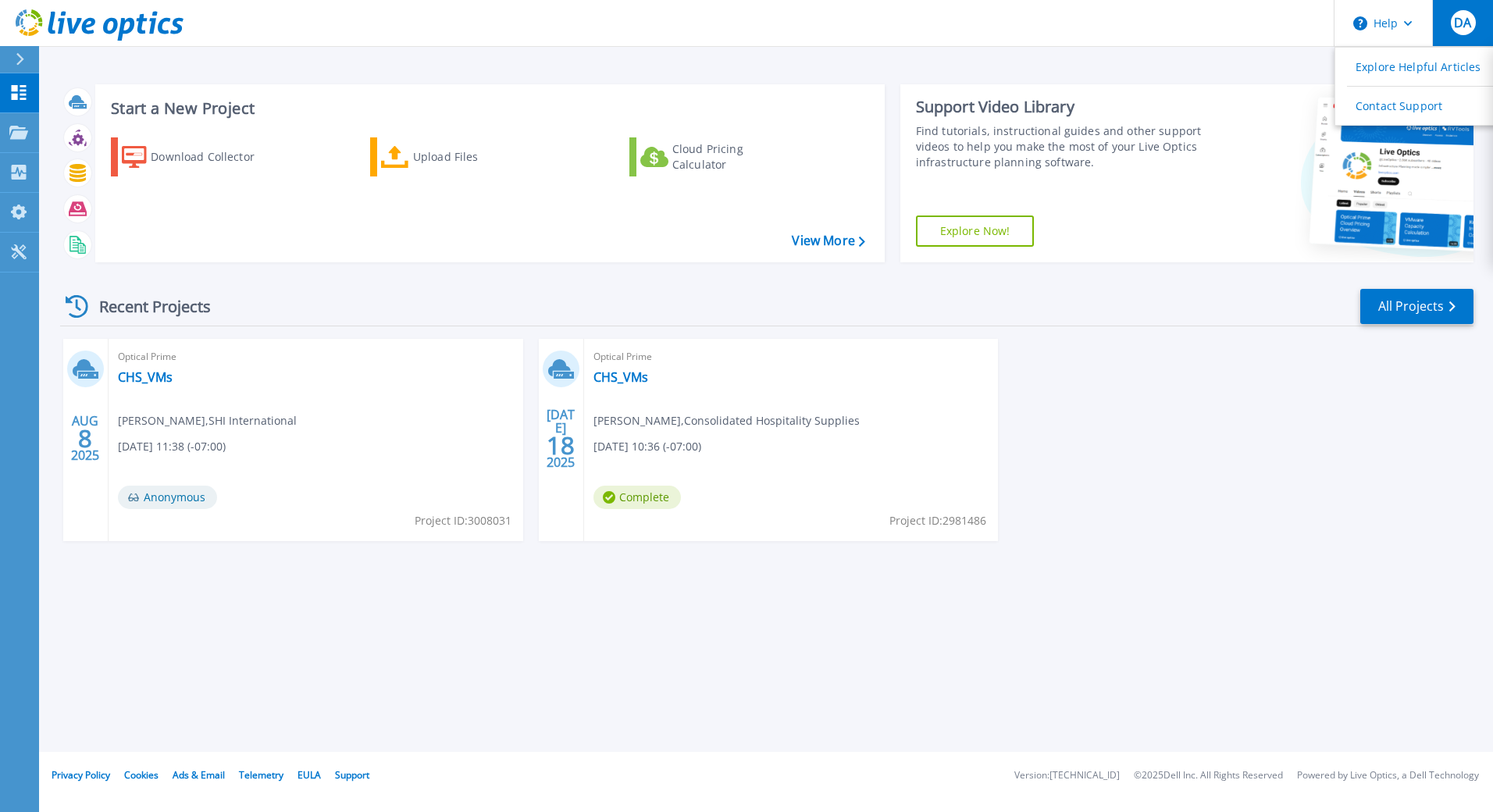
click at [1465, 16] on span "DA" at bounding box center [1463, 22] width 17 height 13
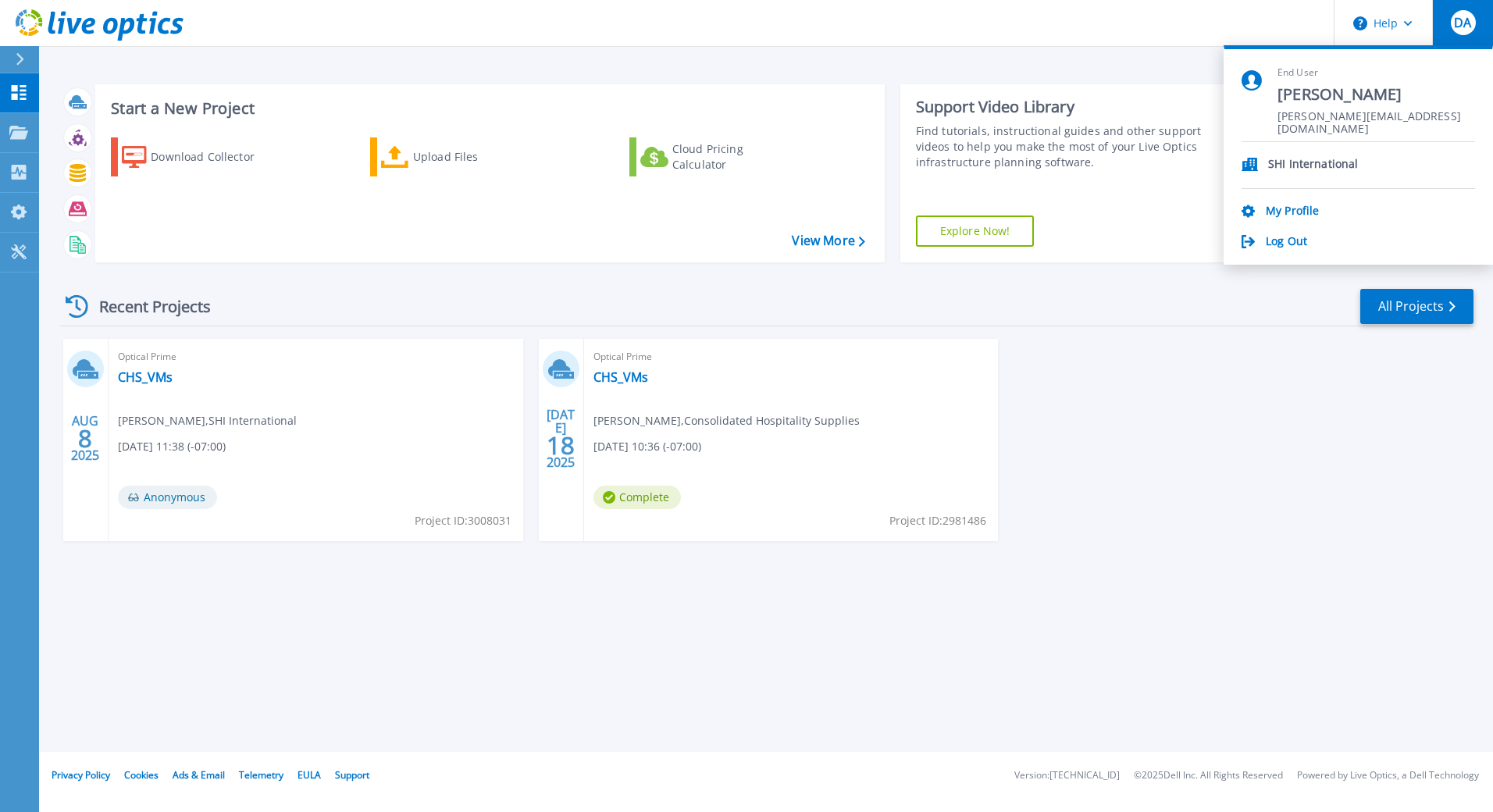
click at [41, 208] on div "Start a New Project Download Collector Upload Files Cloud Pricing Calculator Vi…" at bounding box center [767, 376] width 1454 height 752
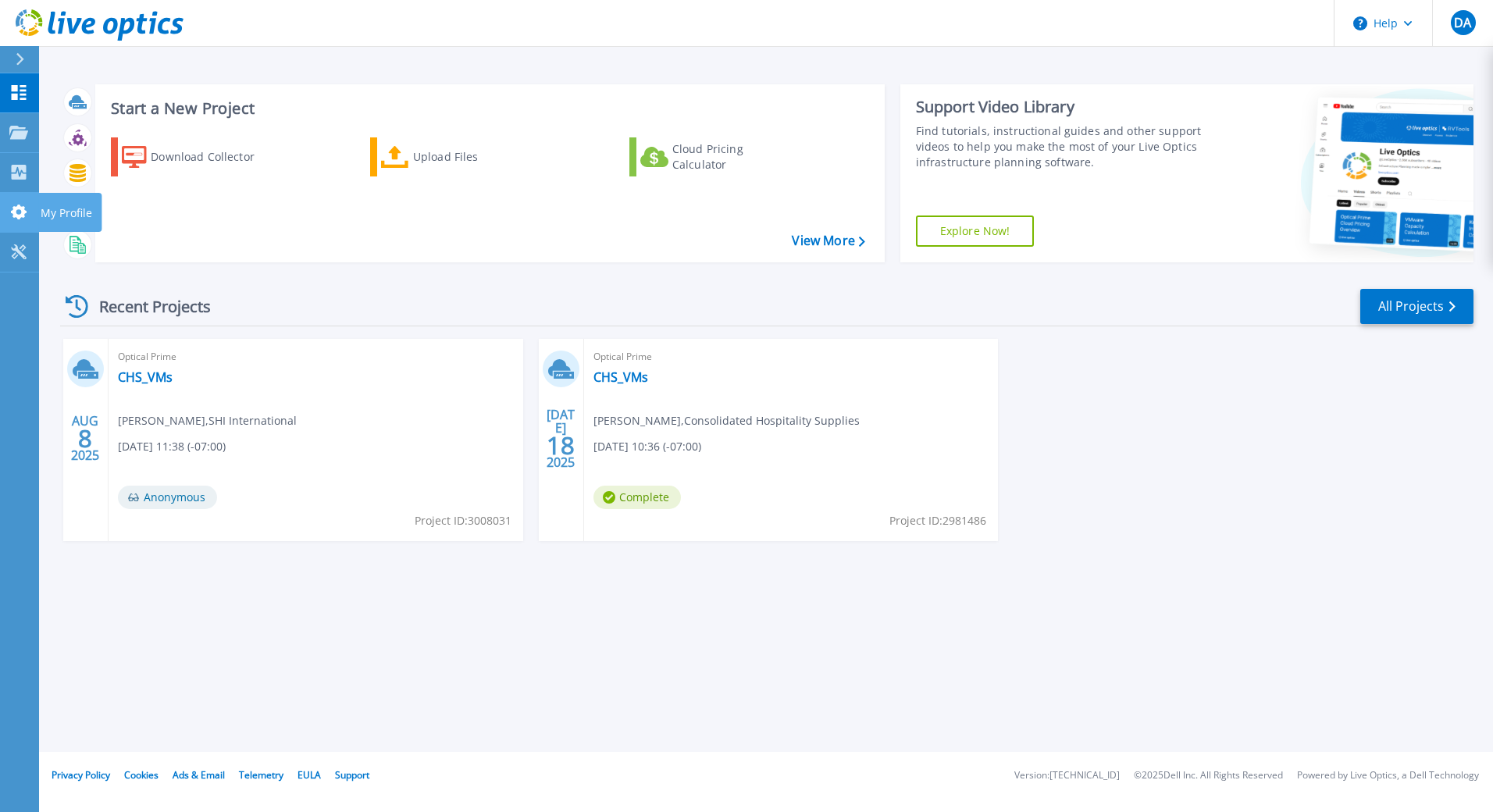
click at [33, 208] on link "My Profile My Profile" at bounding box center [20, 213] width 39 height 39
